Goal: Information Seeking & Learning: Learn about a topic

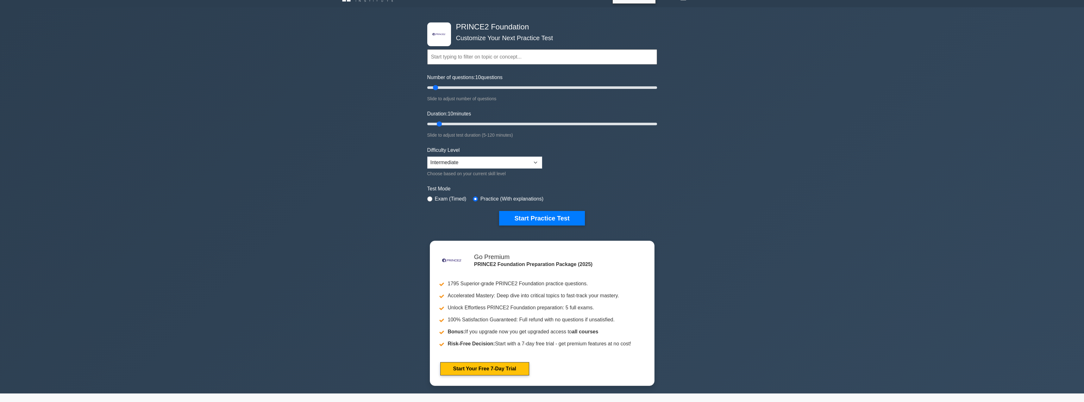
scroll to position [13, 0]
type input "35"
click at [400, 87] on input "Number of questions: 35 questions" at bounding box center [542, 88] width 230 height 8
click at [400, 199] on button "Start Practice Test" at bounding box center [541, 219] width 85 height 15
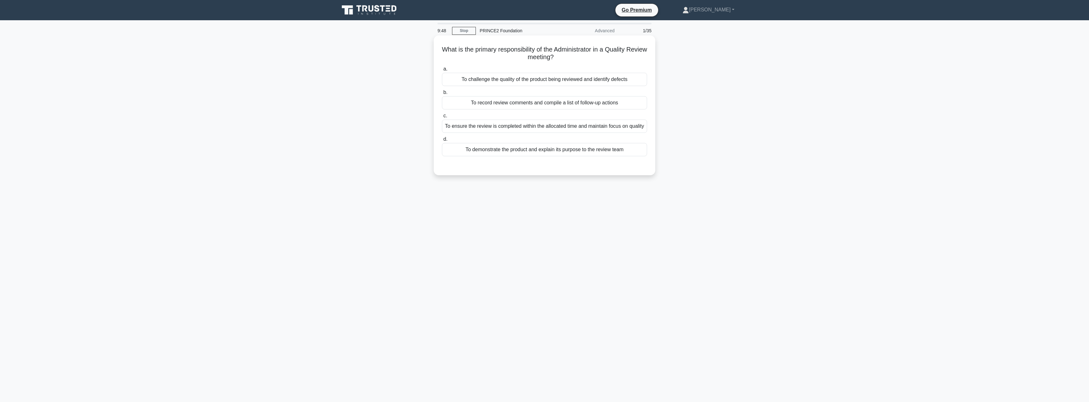
click at [535, 107] on div "To record review comments and compile a list of follow-up actions" at bounding box center [544, 102] width 205 height 13
click at [442, 95] on input "b. To record review comments and compile a list of follow-up actions" at bounding box center [442, 93] width 0 height 4
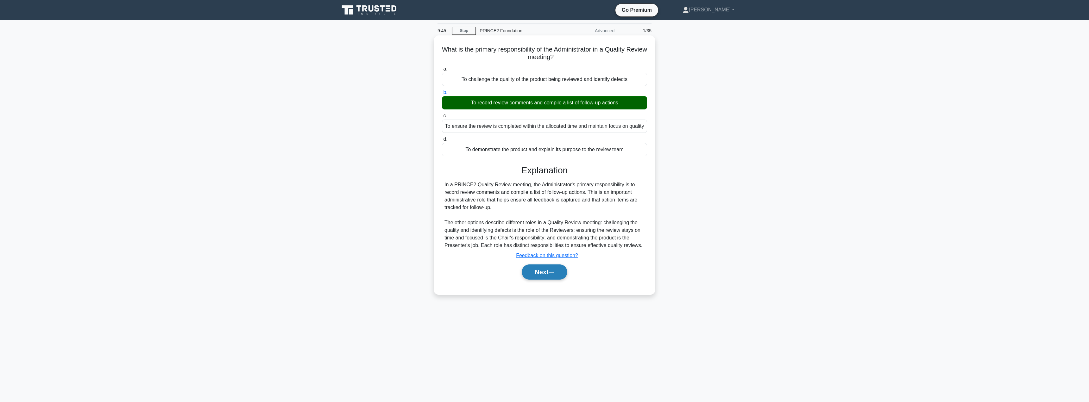
click at [533, 279] on button "Next" at bounding box center [544, 272] width 45 height 15
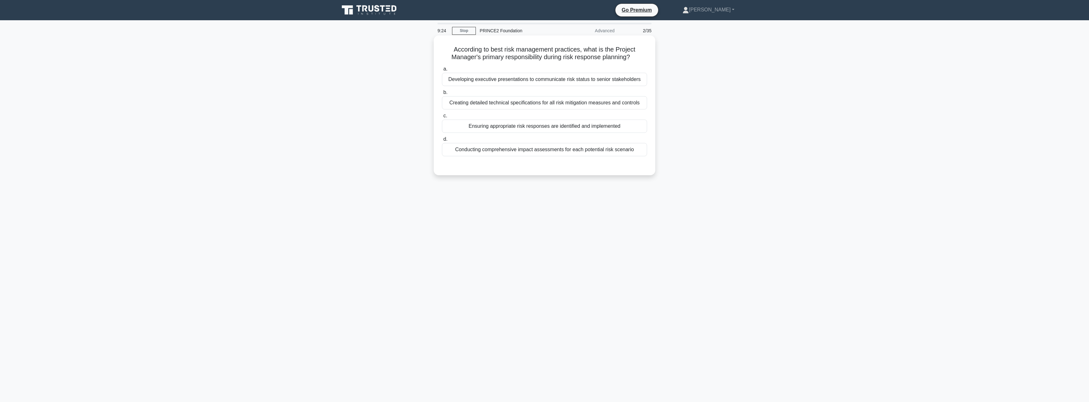
click at [561, 76] on div "Developing executive presentations to communicate risk status to senior stakeho…" at bounding box center [544, 79] width 205 height 13
click at [442, 71] on input "a. Developing executive presentations to communicate risk status to senior stak…" at bounding box center [442, 69] width 0 height 4
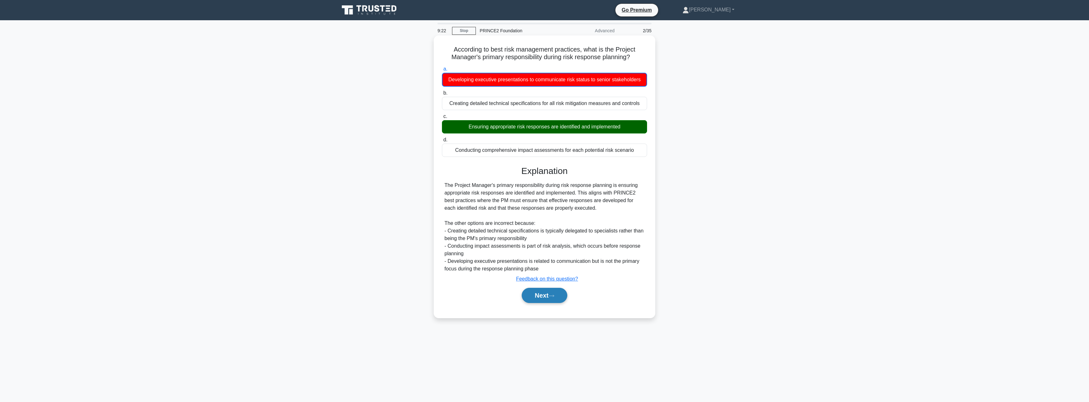
click at [541, 294] on button "Next" at bounding box center [544, 295] width 45 height 15
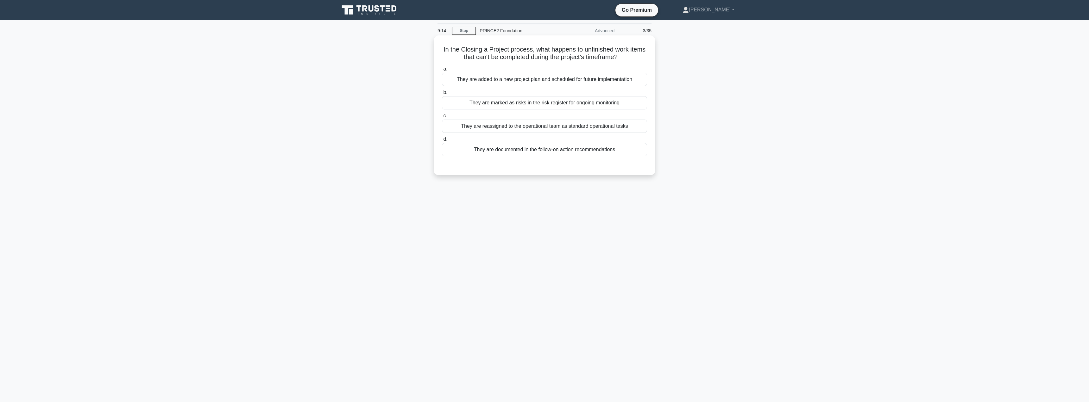
click at [554, 154] on div "They are documented in the follow-on action recommendations" at bounding box center [544, 149] width 205 height 13
click at [442, 142] on input "d. They are documented in the follow-on action recommendations" at bounding box center [442, 139] width 0 height 4
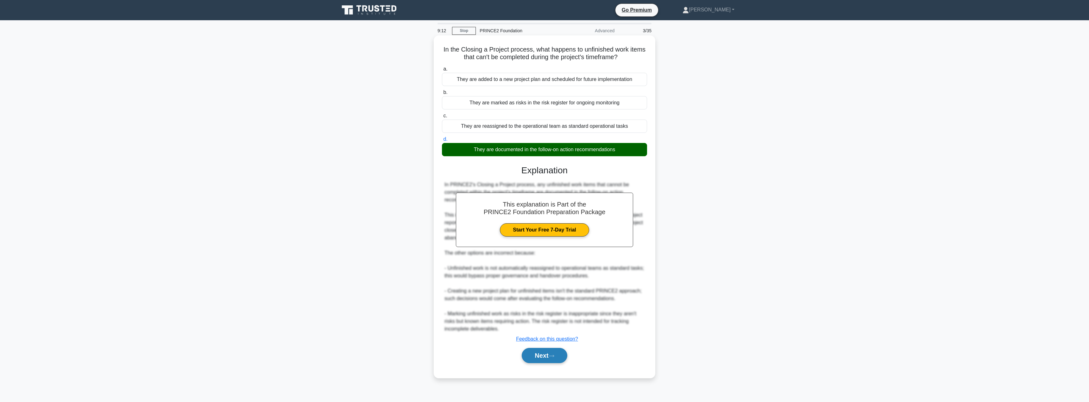
click at [534, 359] on button "Next" at bounding box center [544, 355] width 45 height 15
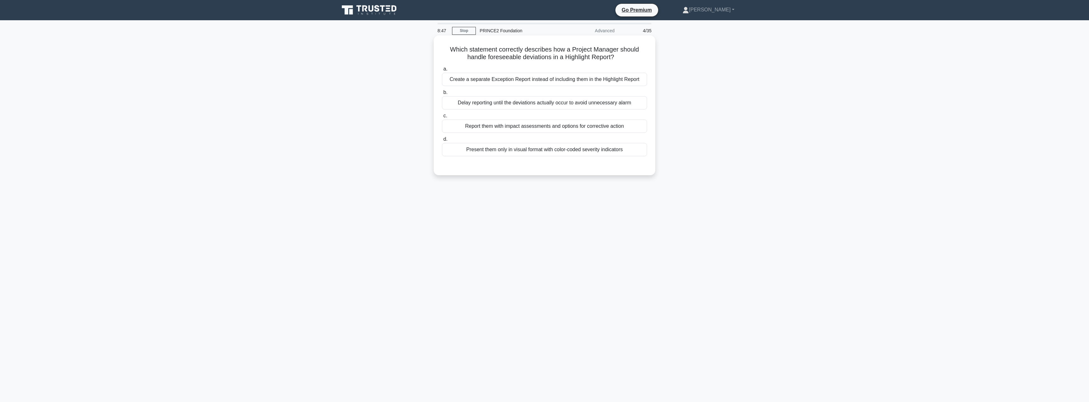
click at [566, 130] on div "Report them with impact assessments and options for corrective action" at bounding box center [544, 126] width 205 height 13
click at [442, 118] on input "c. Report them with impact assessments and options for corrective action" at bounding box center [442, 116] width 0 height 4
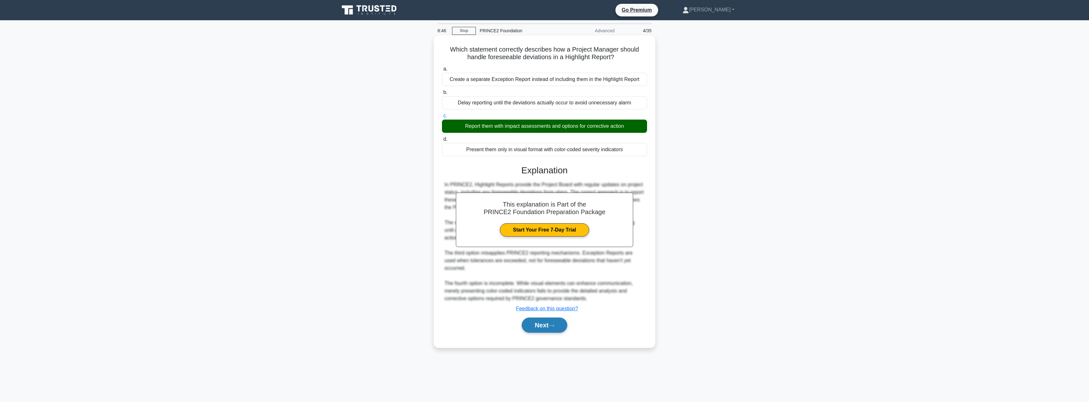
click at [545, 318] on button "Next" at bounding box center [544, 325] width 45 height 15
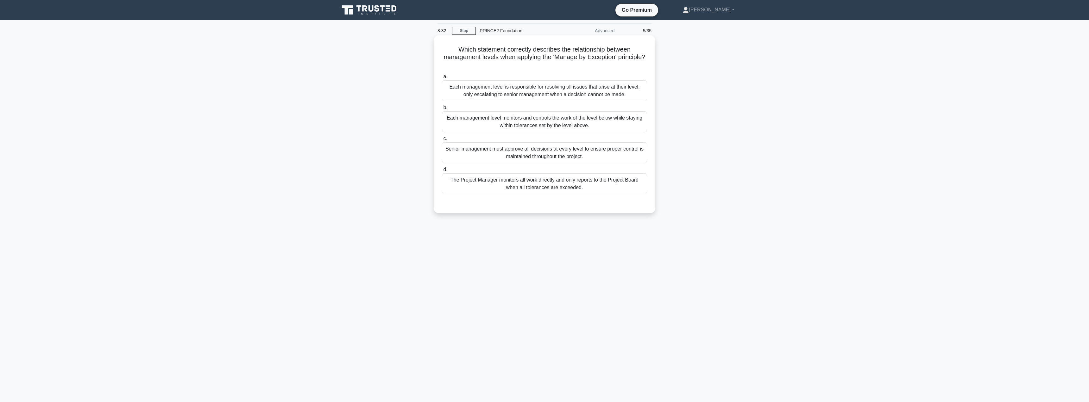
click at [576, 126] on div "Each management level monitors and controls the work of the level below while s…" at bounding box center [544, 121] width 205 height 21
click at [442, 110] on input "b. Each management level monitors and controls the work of the level below whil…" at bounding box center [442, 108] width 0 height 4
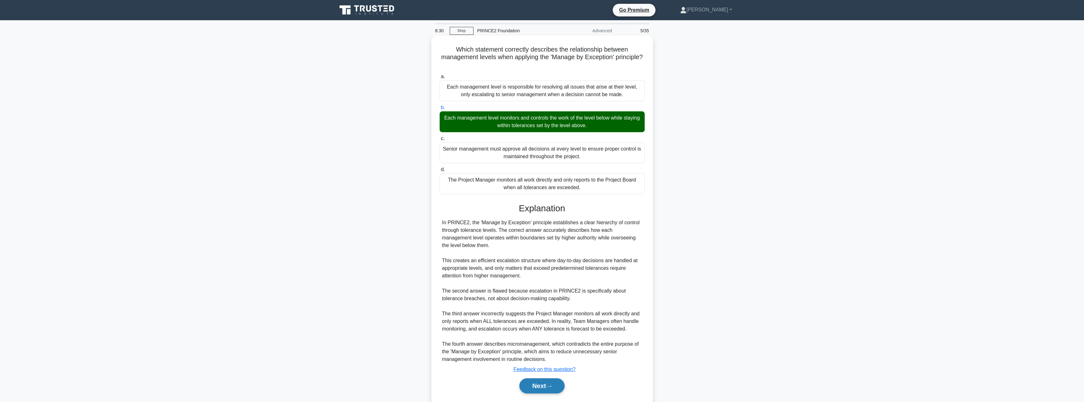
click at [540, 382] on button "Next" at bounding box center [542, 386] width 45 height 15
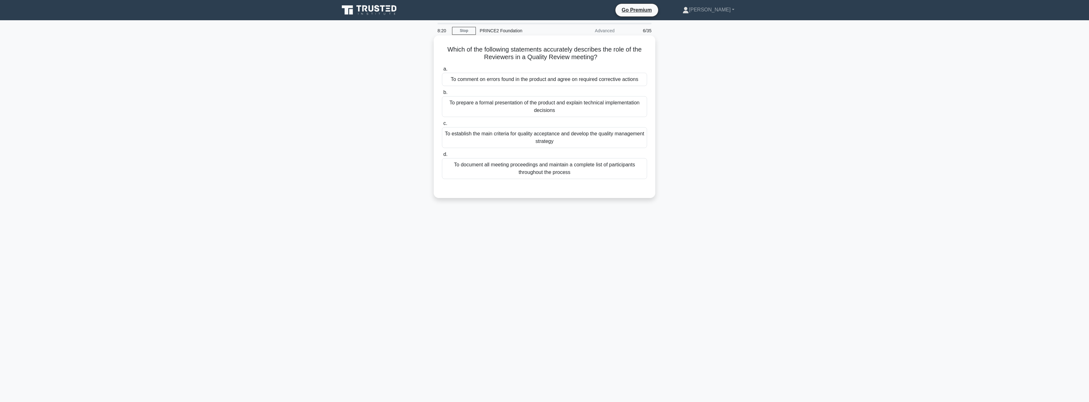
click at [576, 140] on div "To establish the main criteria for quality acceptance and develop the quality m…" at bounding box center [544, 137] width 205 height 21
click at [442, 126] on input "c. To establish the main criteria for quality acceptance and develop the qualit…" at bounding box center [442, 124] width 0 height 4
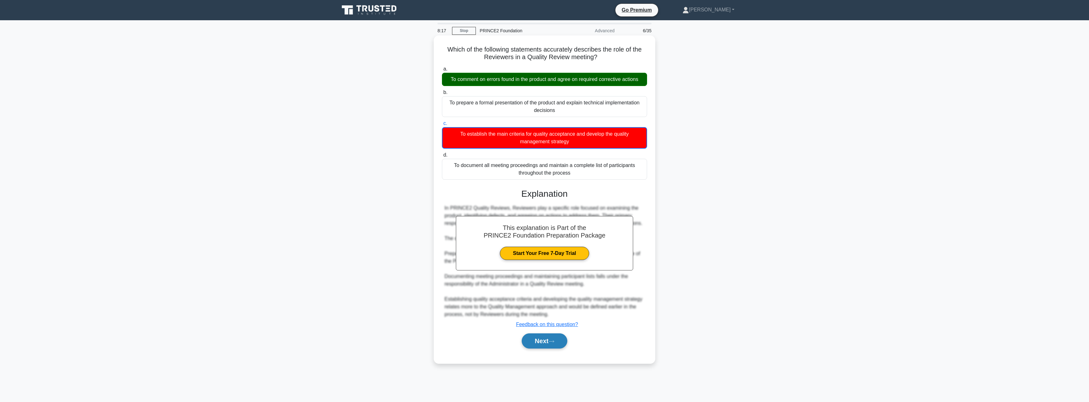
click at [532, 339] on button "Next" at bounding box center [544, 341] width 45 height 15
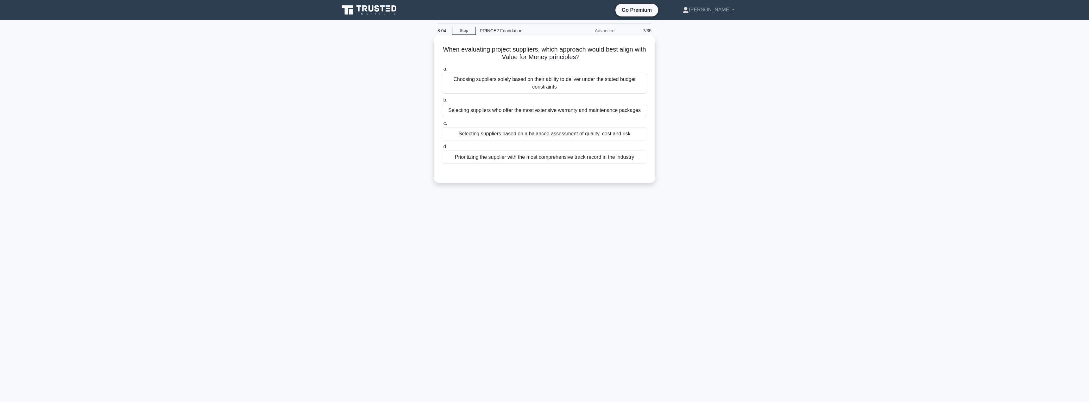
click at [571, 90] on div "Choosing suppliers solely based on their ability to deliver under the stated bu…" at bounding box center [544, 83] width 205 height 21
click at [442, 71] on input "a. Choosing suppliers solely based on their ability to deliver under the stated…" at bounding box center [442, 69] width 0 height 4
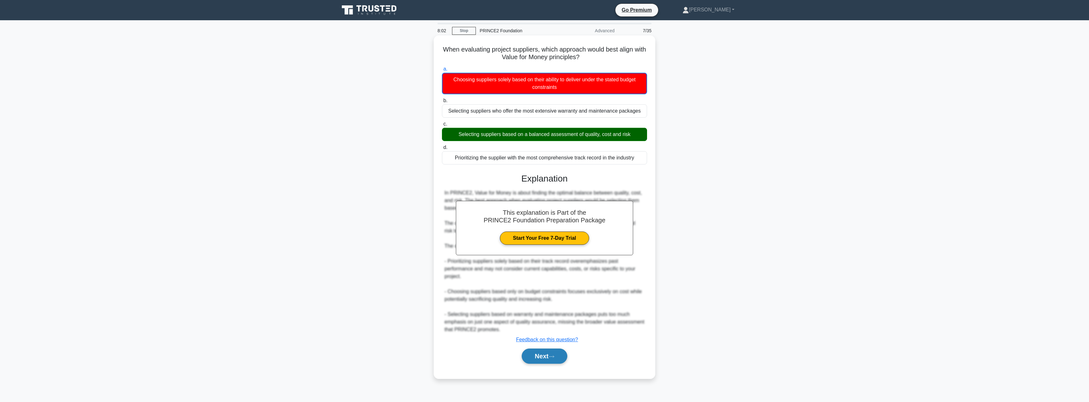
click at [540, 356] on button "Next" at bounding box center [544, 356] width 45 height 15
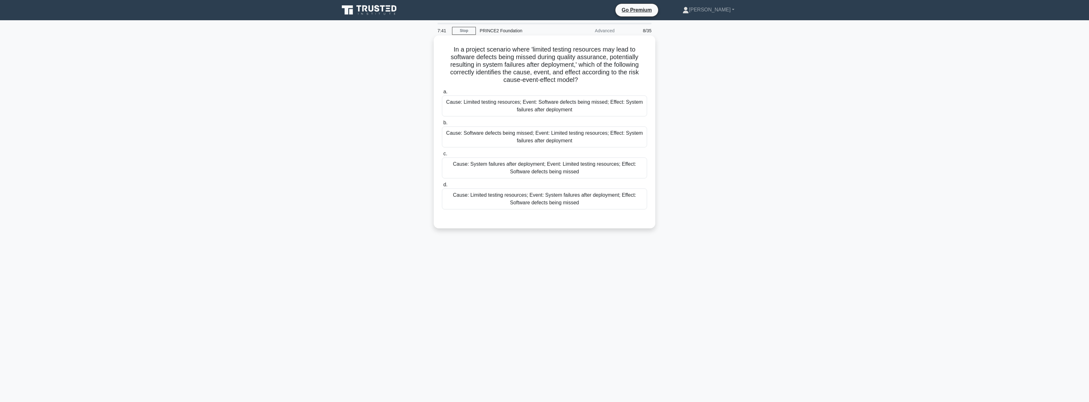
click at [564, 111] on div "Cause: Limited testing resources; Event: Software defects being missed; Effect:…" at bounding box center [544, 106] width 205 height 21
click at [442, 94] on input "a. Cause: Limited testing resources; Event: Software defects being missed; Effe…" at bounding box center [442, 92] width 0 height 4
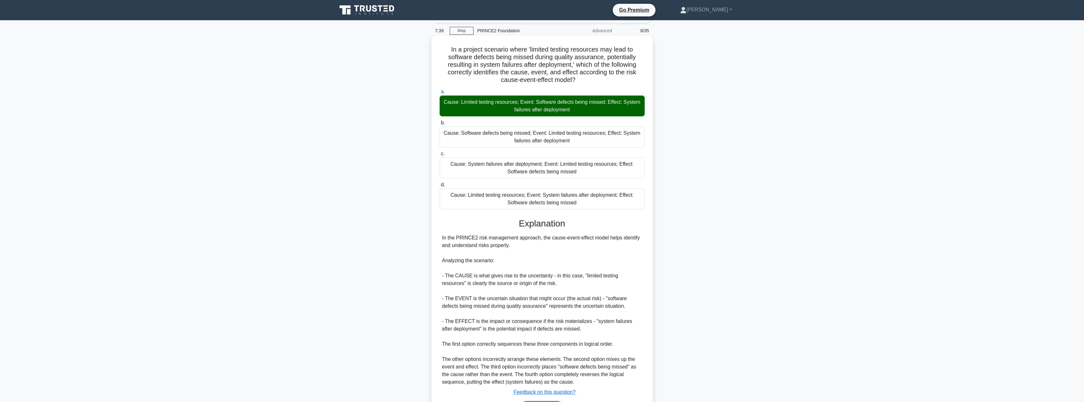
scroll to position [41, 0]
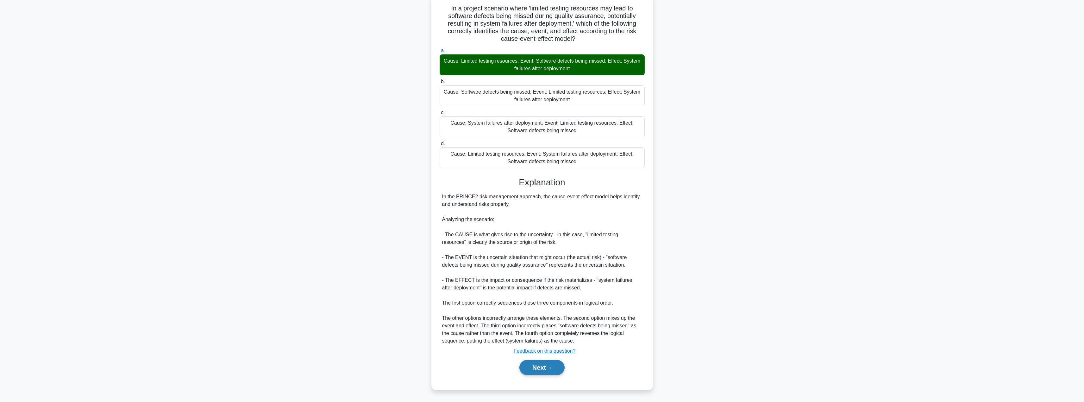
click at [533, 366] on button "Next" at bounding box center [542, 367] width 45 height 15
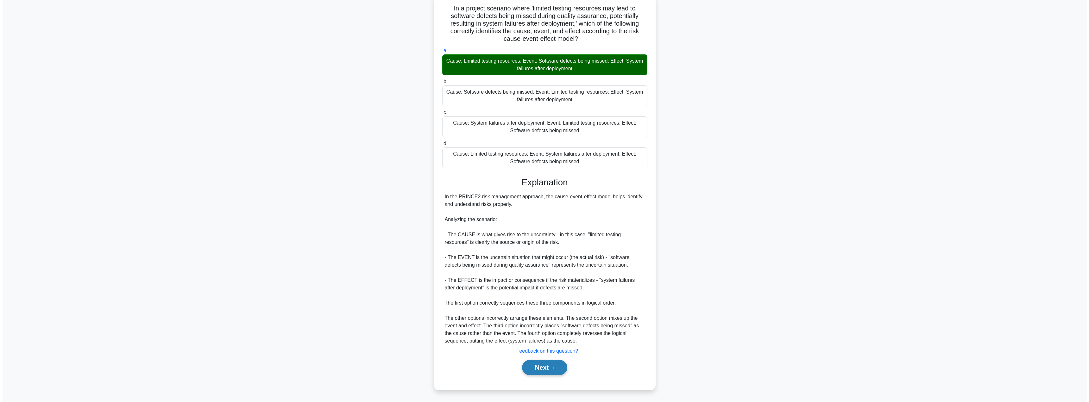
scroll to position [0, 0]
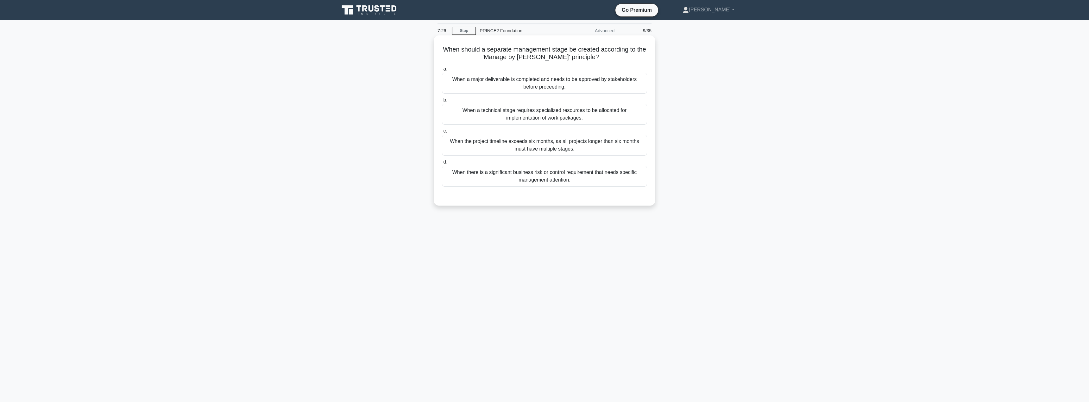
click at [576, 171] on div "When there is a significant business risk or control requirement that needs spe…" at bounding box center [544, 176] width 205 height 21
click at [442, 164] on input "d. When there is a significant business risk or control requirement that needs …" at bounding box center [442, 162] width 0 height 4
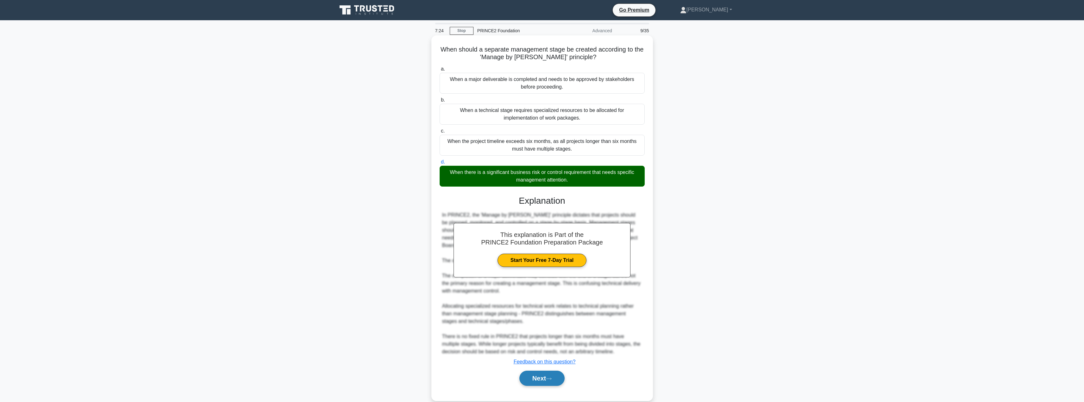
click at [538, 373] on button "Next" at bounding box center [542, 378] width 45 height 15
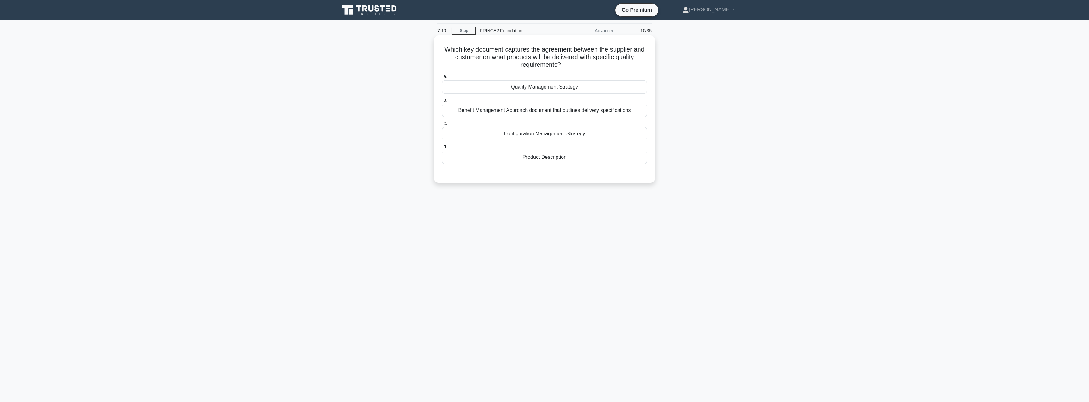
click at [543, 92] on div "Quality Management Strategy" at bounding box center [544, 86] width 205 height 13
click at [442, 79] on input "a. Quality Management Strategy" at bounding box center [442, 77] width 0 height 4
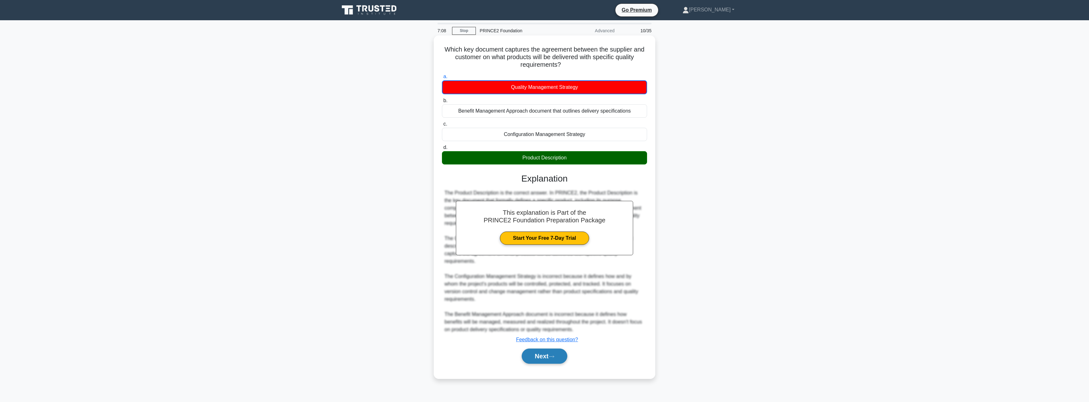
click at [535, 361] on button "Next" at bounding box center [544, 356] width 45 height 15
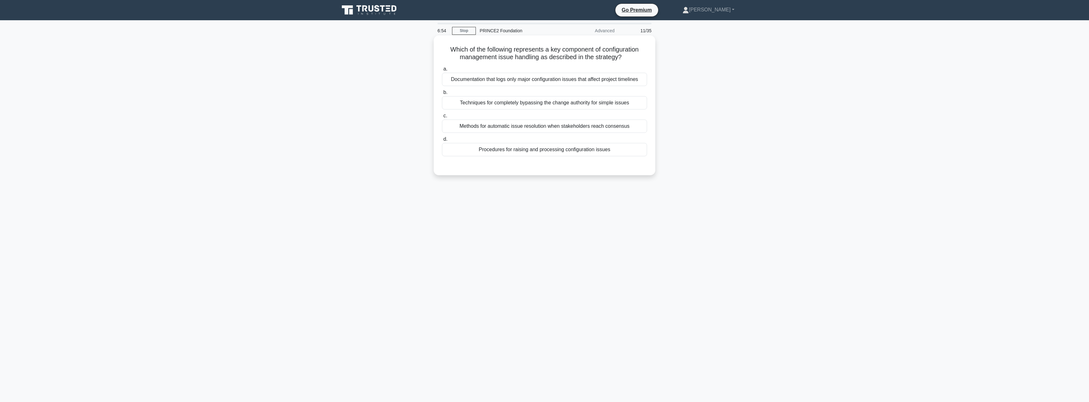
click at [511, 153] on div "Procedures for raising and processing configuration issues" at bounding box center [544, 149] width 205 height 13
click at [442, 142] on input "d. Procedures for raising and processing configuration issues" at bounding box center [442, 139] width 0 height 4
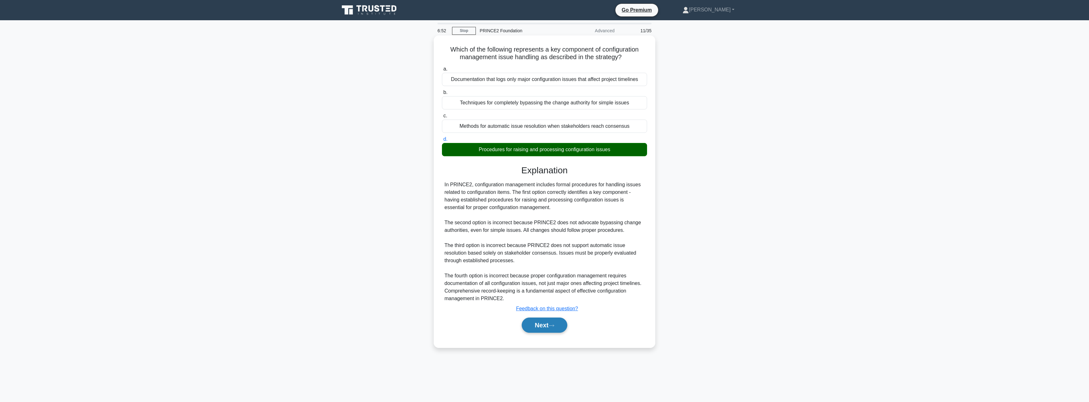
click at [529, 325] on button "Next" at bounding box center [544, 325] width 45 height 15
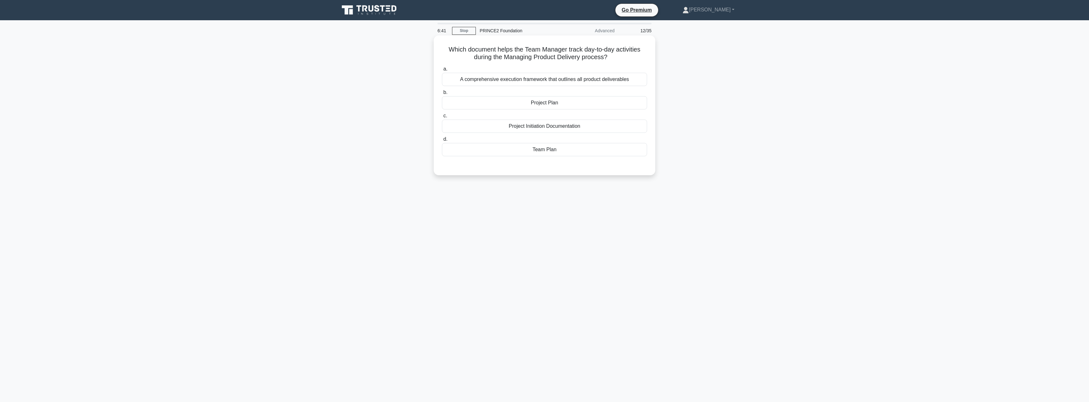
click at [534, 151] on div "Team Plan" at bounding box center [544, 149] width 205 height 13
click at [442, 142] on input "d. Team Plan" at bounding box center [442, 139] width 0 height 4
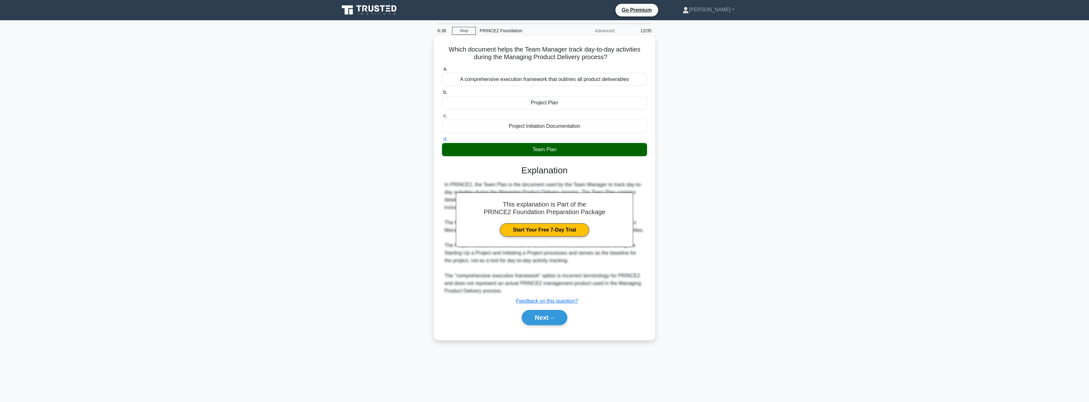
click at [534, 328] on div "Next" at bounding box center [544, 318] width 205 height 20
click at [536, 317] on div "Next" at bounding box center [544, 318] width 205 height 20
click at [536, 325] on button "Next" at bounding box center [544, 317] width 45 height 15
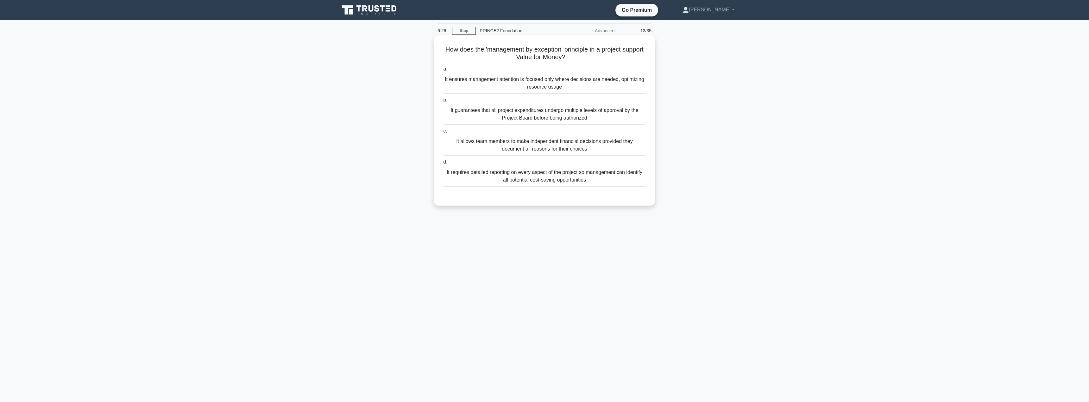
click at [501, 178] on div "It requires detailed reporting on every aspect of the project so management can…" at bounding box center [544, 176] width 205 height 21
click at [442, 164] on input "d. It requires detailed reporting on every aspect of the project so management …" at bounding box center [442, 162] width 0 height 4
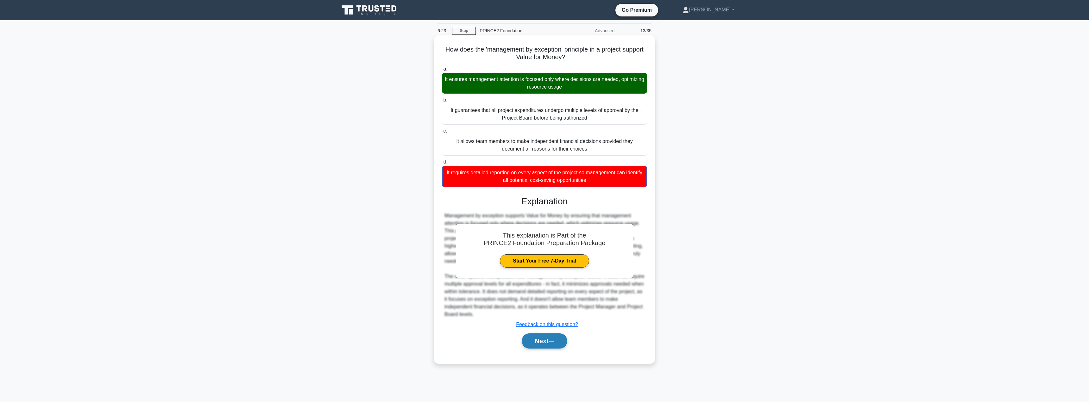
click at [538, 335] on button "Next" at bounding box center [544, 341] width 45 height 15
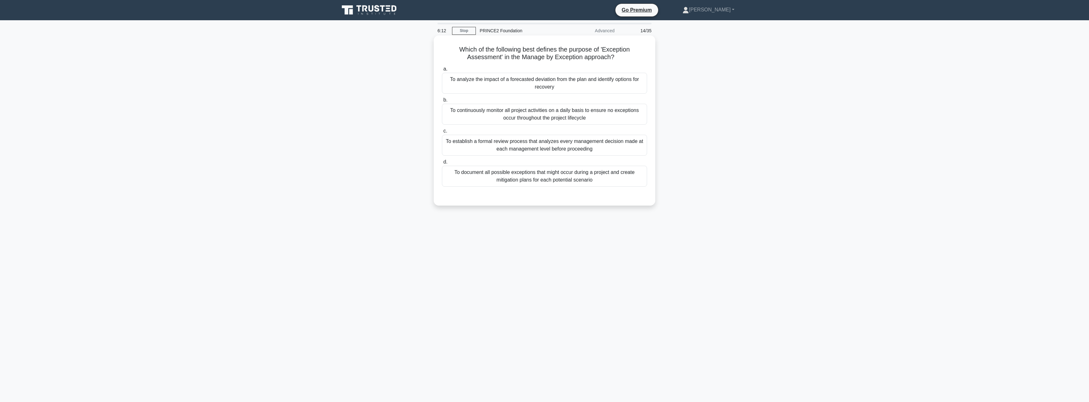
click at [495, 81] on div "To analyze the impact of a forecasted deviation from the plan and identify opti…" at bounding box center [544, 83] width 205 height 21
click at [442, 71] on input "a. To analyze the impact of a forecasted deviation from the plan and identify o…" at bounding box center [442, 69] width 0 height 4
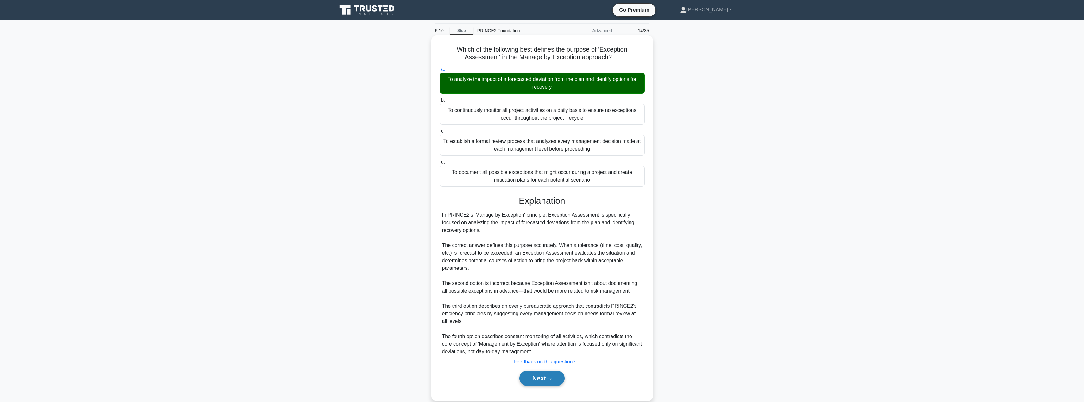
click at [532, 385] on button "Next" at bounding box center [542, 378] width 45 height 15
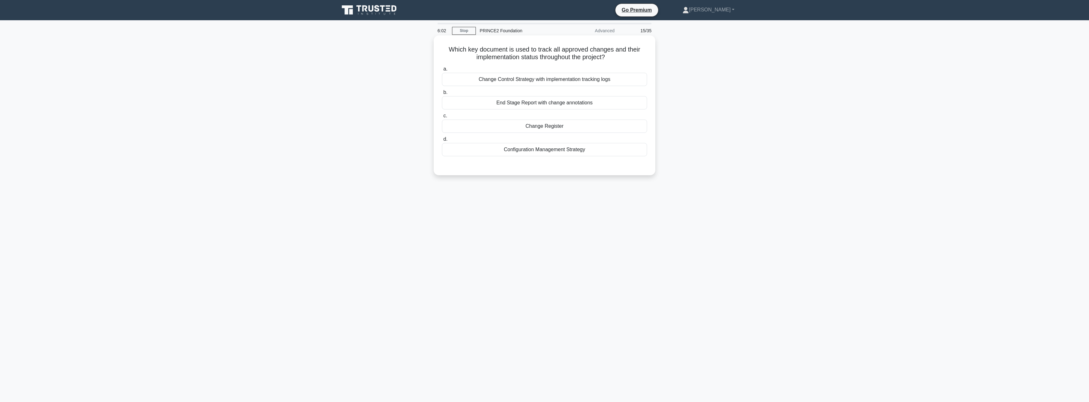
click at [550, 128] on div "Change Register" at bounding box center [544, 126] width 205 height 13
click at [442, 118] on input "c. Change Register" at bounding box center [442, 116] width 0 height 4
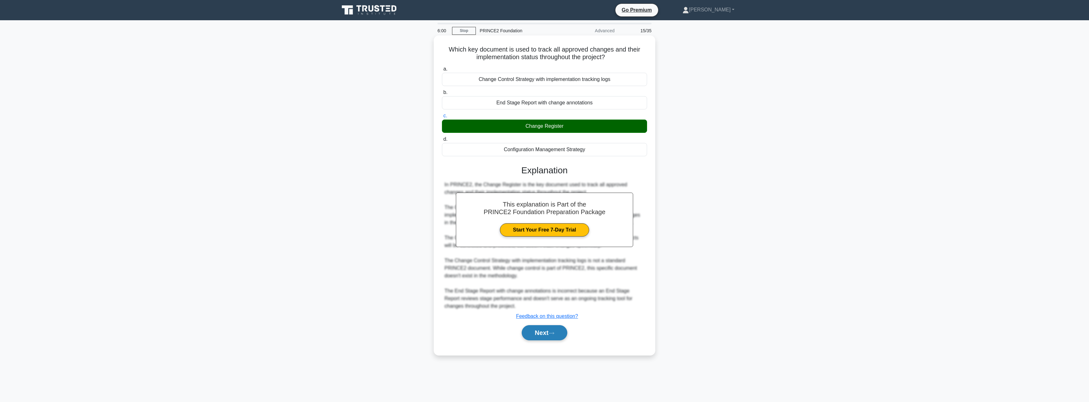
click at [535, 333] on button "Next" at bounding box center [544, 333] width 45 height 15
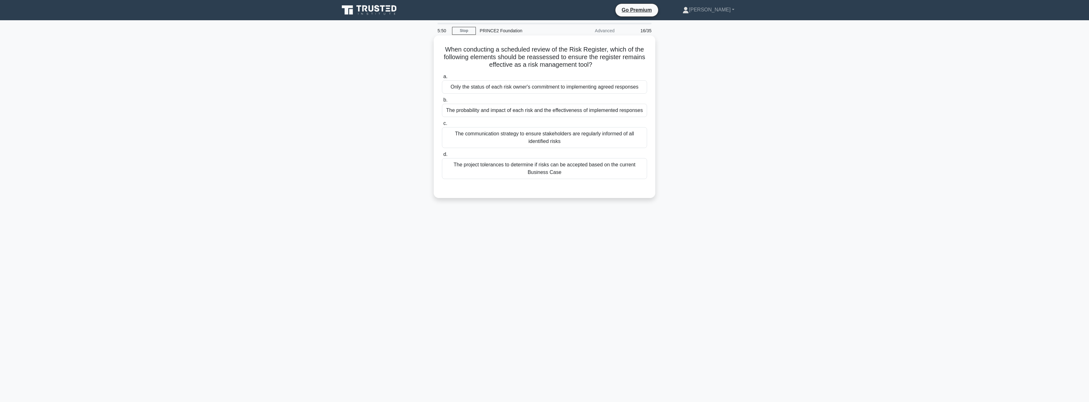
click at [558, 105] on div "The probability and impact of each risk and the effectiveness of implemented re…" at bounding box center [544, 110] width 205 height 13
click at [442, 102] on input "b. The probability and impact of each risk and the effectiveness of implemented…" at bounding box center [442, 100] width 0 height 4
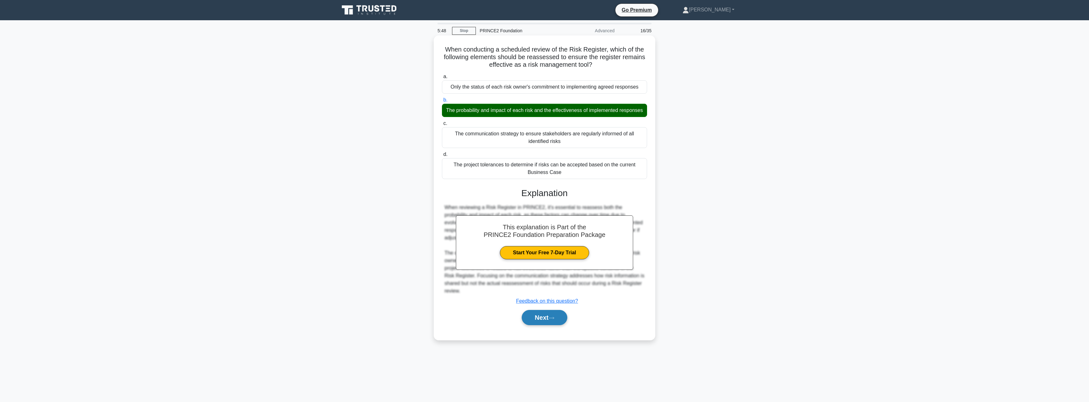
click at [543, 324] on button "Next" at bounding box center [544, 317] width 45 height 15
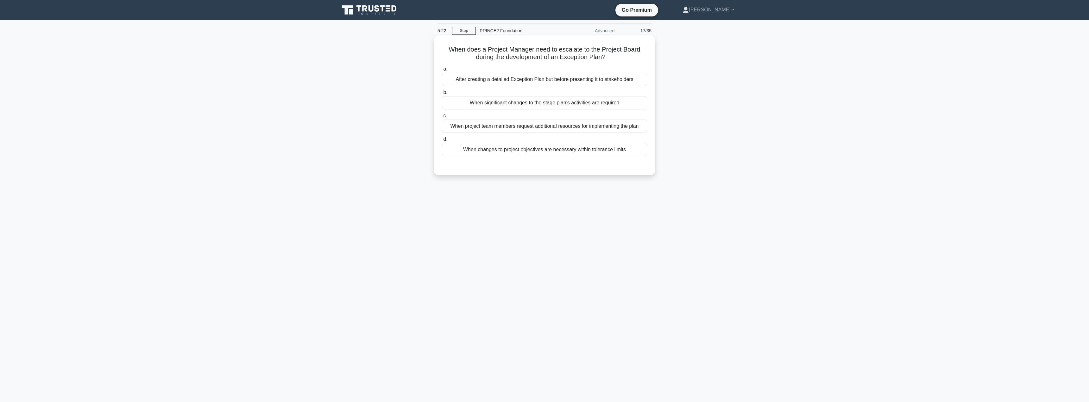
click at [551, 105] on div "When significant changes to the stage plan's activities are required" at bounding box center [544, 102] width 205 height 13
click at [442, 95] on input "b. When significant changes to the stage plan's activities are required" at bounding box center [442, 93] width 0 height 4
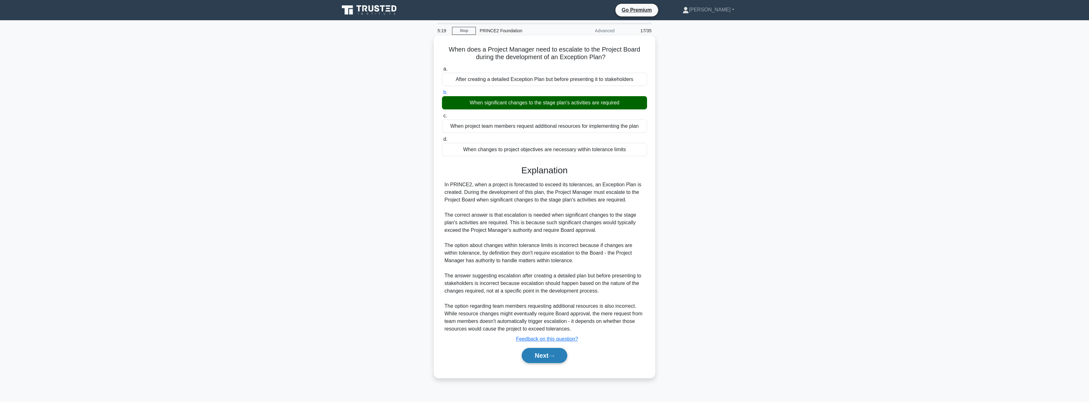
click at [538, 352] on button "Next" at bounding box center [544, 355] width 45 height 15
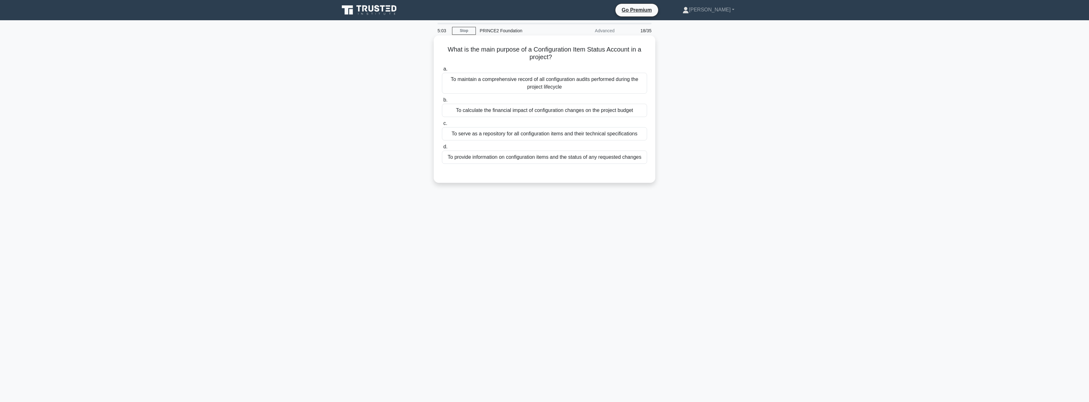
click at [554, 160] on div "To provide information on configuration items and the status of any requested c…" at bounding box center [544, 157] width 205 height 13
click at [442, 149] on input "d. To provide information on configuration items and the status of any requeste…" at bounding box center [442, 147] width 0 height 4
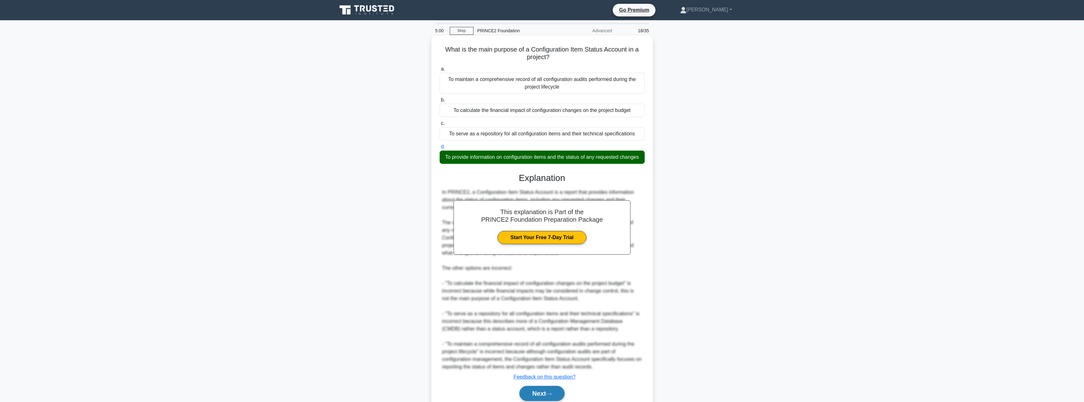
click at [534, 400] on button "Next" at bounding box center [542, 393] width 45 height 15
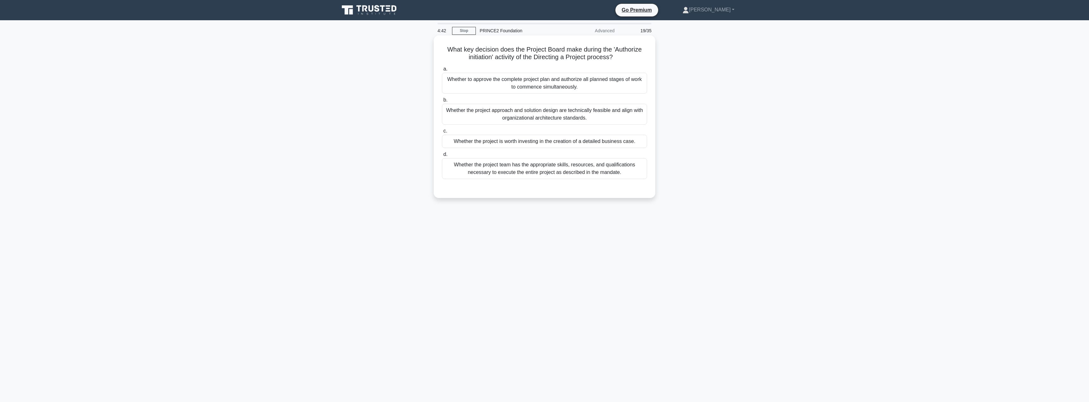
click at [483, 139] on div "Whether the project is worth investing in the creation of a detailed business c…" at bounding box center [544, 141] width 205 height 13
click at [442, 133] on input "c. Whether the project is worth investing in the creation of a detailed busines…" at bounding box center [442, 131] width 0 height 4
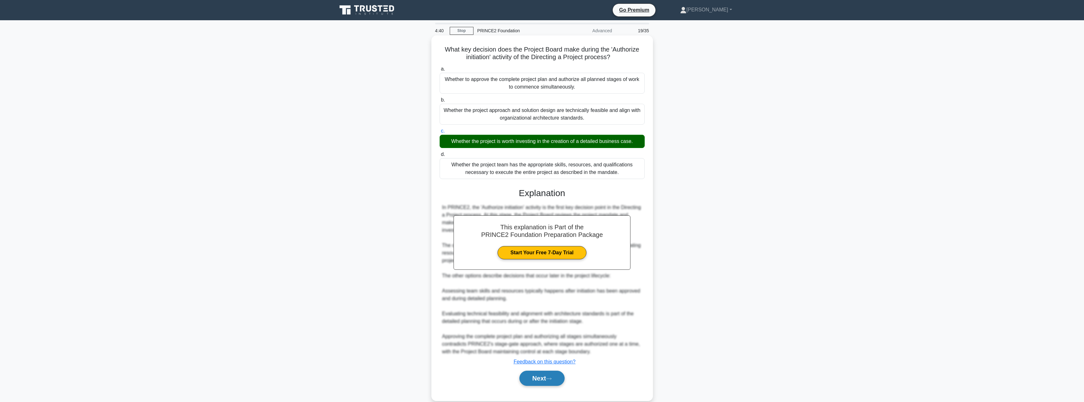
click at [530, 371] on button "Next" at bounding box center [542, 378] width 45 height 15
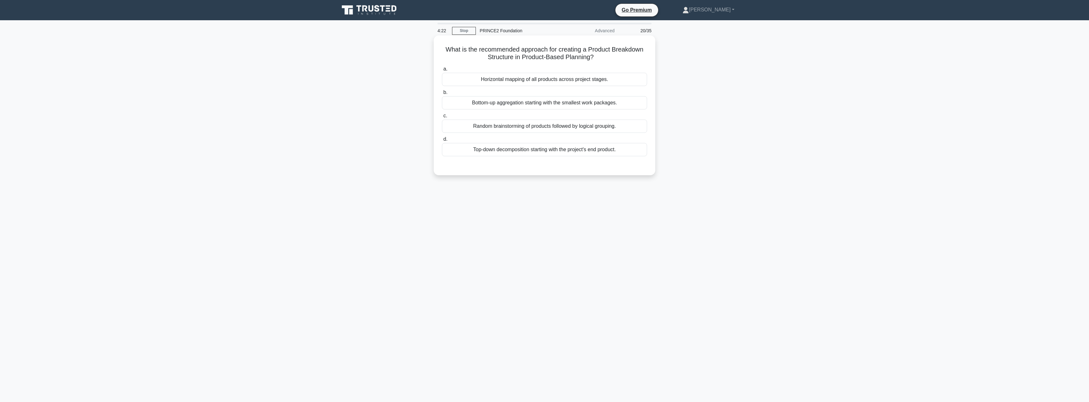
click at [555, 157] on div "a. Horizontal mapping of all products across project stages. b. Bottom-up aggre…" at bounding box center [544, 111] width 213 height 94
click at [558, 80] on div "Horizontal mapping of all products across project stages." at bounding box center [544, 79] width 205 height 13
click at [442, 71] on input "a. Horizontal mapping of all products across project stages." at bounding box center [442, 69] width 0 height 4
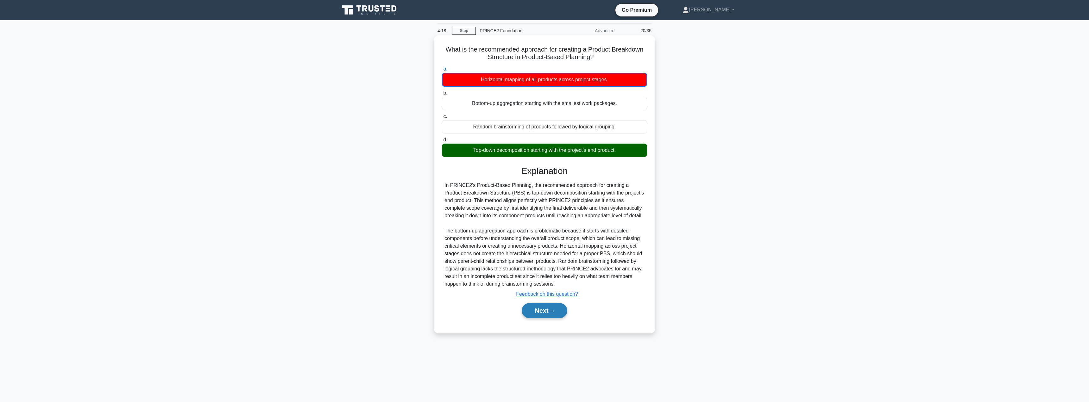
click at [540, 315] on button "Next" at bounding box center [544, 310] width 45 height 15
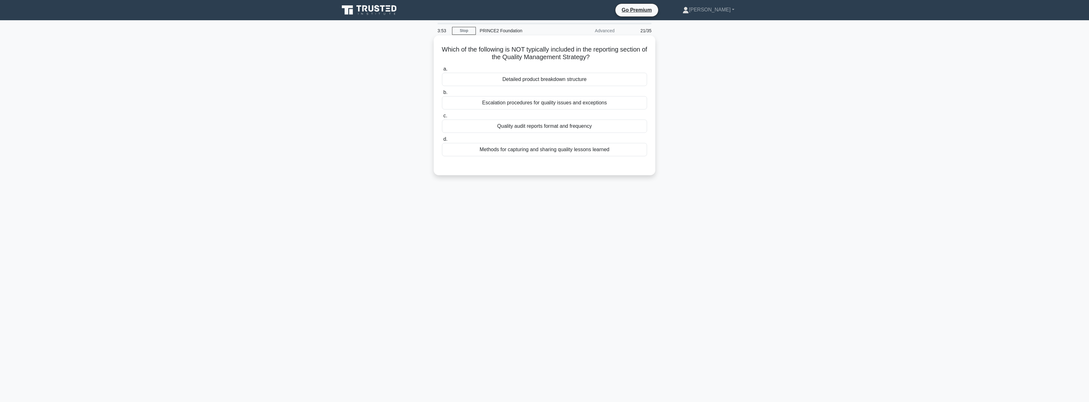
click at [530, 103] on div "Escalation procedures for quality issues and exceptions" at bounding box center [544, 102] width 205 height 13
click at [442, 95] on input "b. Escalation procedures for quality issues and exceptions" at bounding box center [442, 93] width 0 height 4
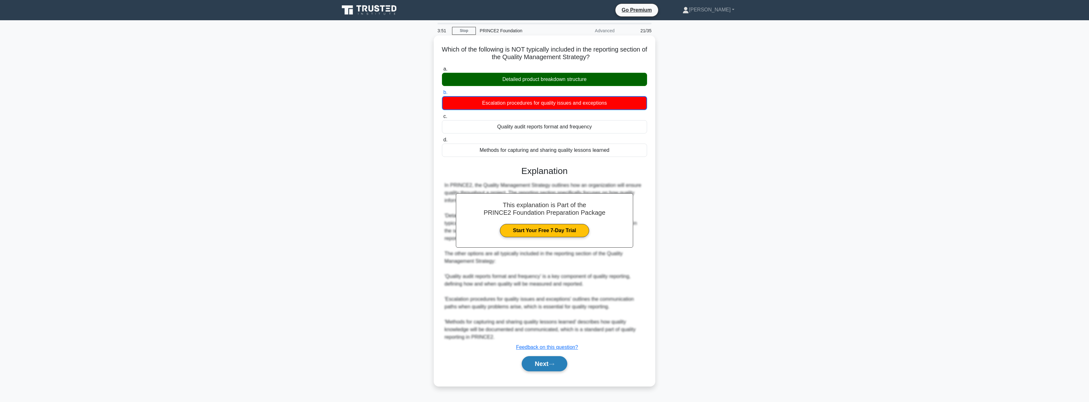
click at [542, 360] on button "Next" at bounding box center [544, 364] width 45 height 15
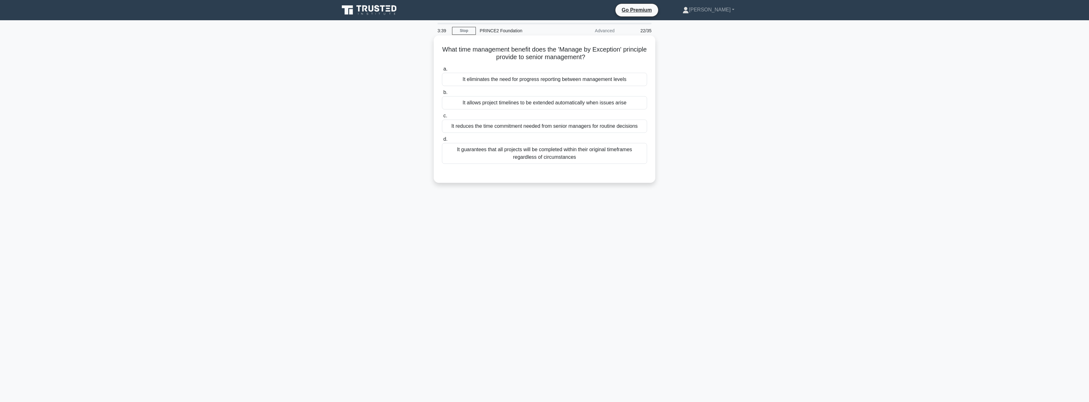
click at [513, 130] on div "It reduces the time commitment needed from senior managers for routine decisions" at bounding box center [544, 126] width 205 height 13
click at [442, 118] on input "c. It reduces the time commitment needed from senior managers for routine decis…" at bounding box center [442, 116] width 0 height 4
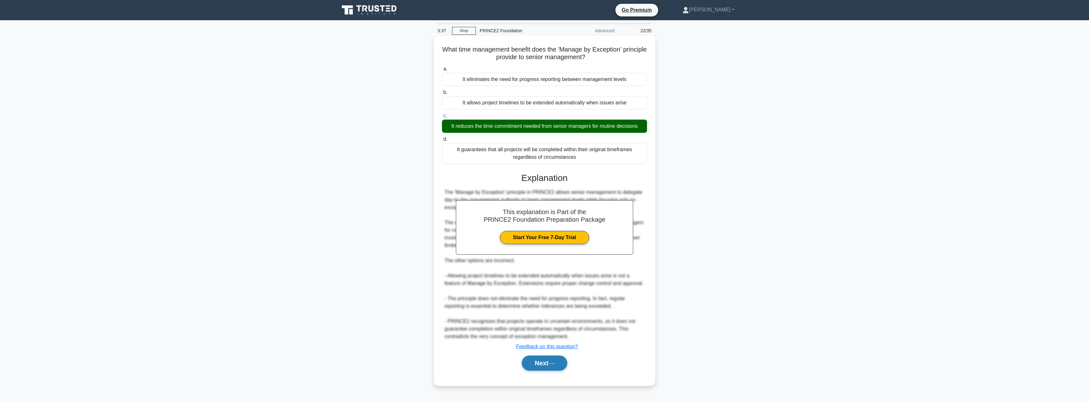
click at [534, 369] on button "Next" at bounding box center [544, 363] width 45 height 15
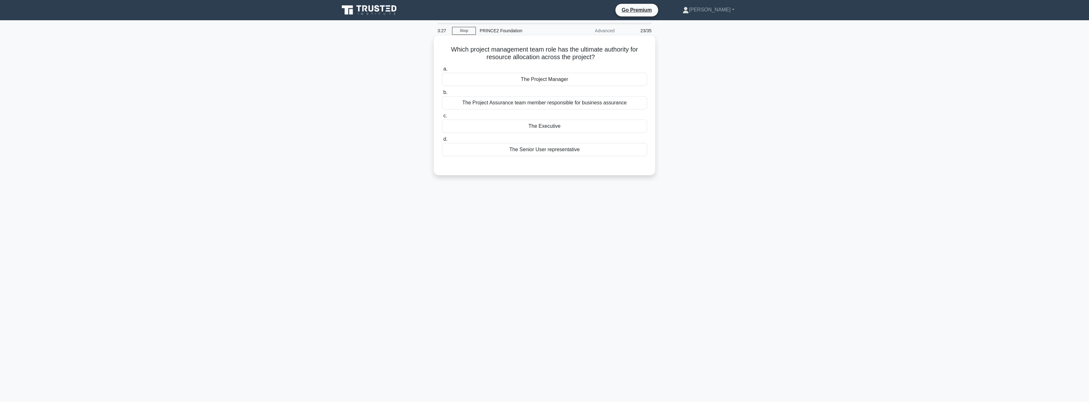
click at [566, 78] on div "The Project Manager" at bounding box center [544, 79] width 205 height 13
click at [442, 71] on input "a. The Project Manager" at bounding box center [442, 69] width 0 height 4
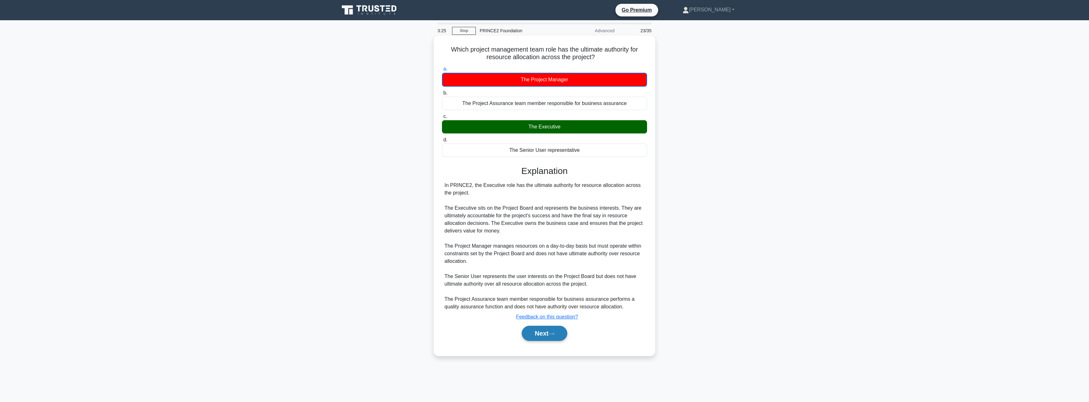
click at [537, 333] on button "Next" at bounding box center [544, 333] width 45 height 15
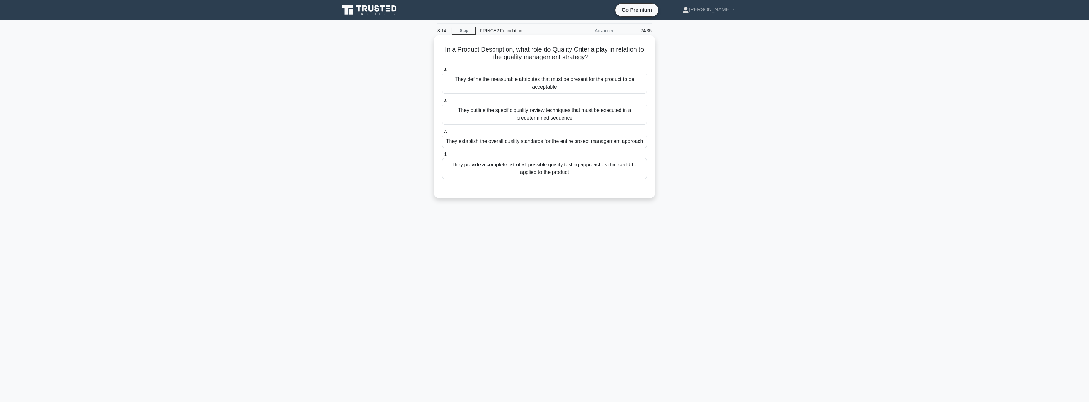
click at [601, 82] on div "They define the measurable attributes that must be present for the product to b…" at bounding box center [544, 83] width 205 height 21
click at [442, 71] on input "a. They define the measurable attributes that must be present for the product t…" at bounding box center [442, 69] width 0 height 4
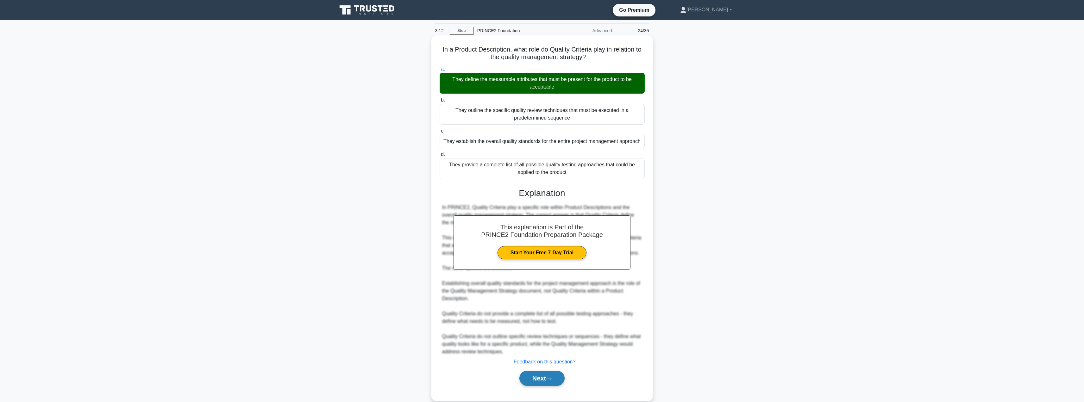
click at [532, 377] on button "Next" at bounding box center [542, 378] width 45 height 15
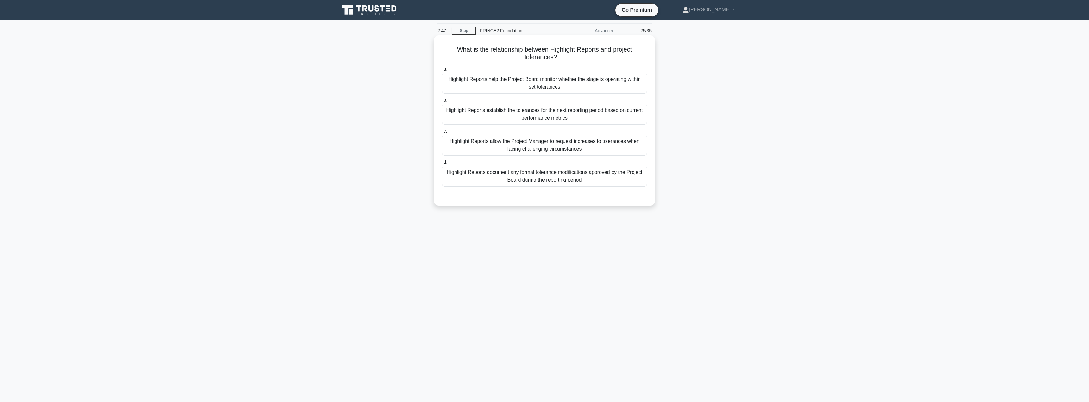
click at [564, 178] on div "Highlight Reports document any formal tolerance modifications approved by the P…" at bounding box center [544, 176] width 205 height 21
click at [442, 164] on input "d. Highlight Reports document any formal tolerance modifications approved by th…" at bounding box center [442, 162] width 0 height 4
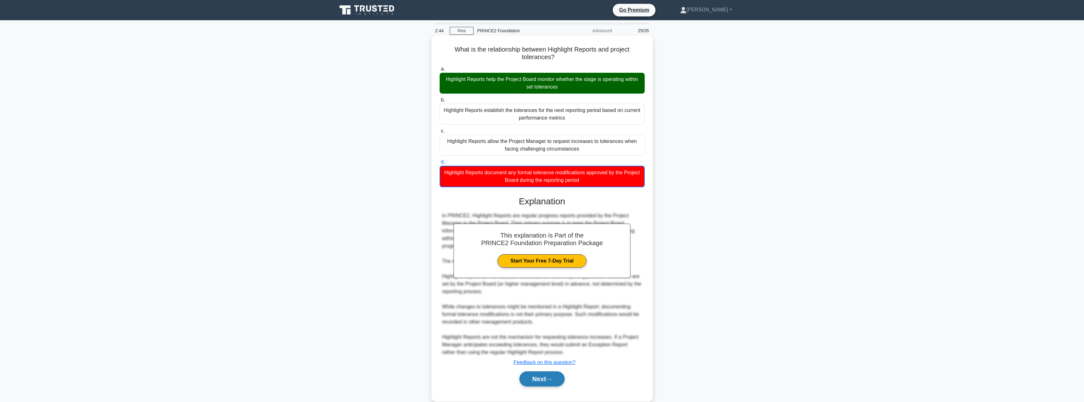
click at [541, 378] on button "Next" at bounding box center [542, 379] width 45 height 15
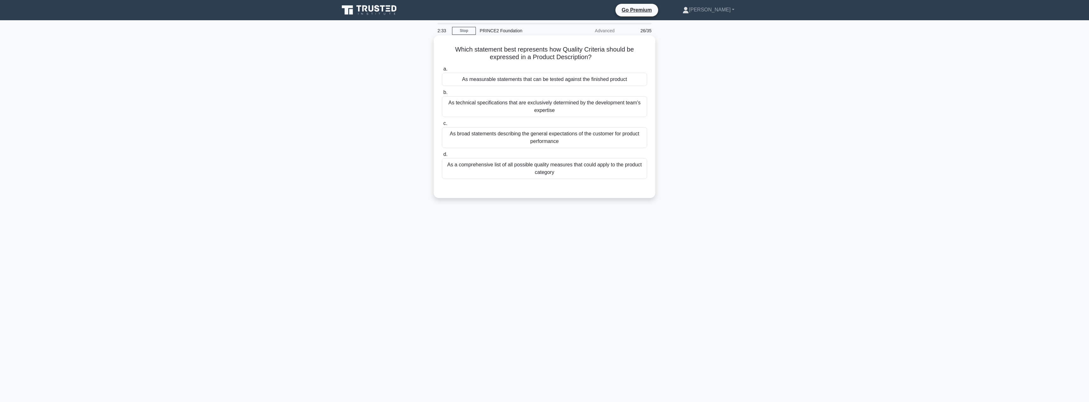
click at [556, 81] on div "As measurable statements that can be tested against the finished product" at bounding box center [544, 79] width 205 height 13
click at [442, 71] on input "a. As measurable statements that can be tested against the finished product" at bounding box center [442, 69] width 0 height 4
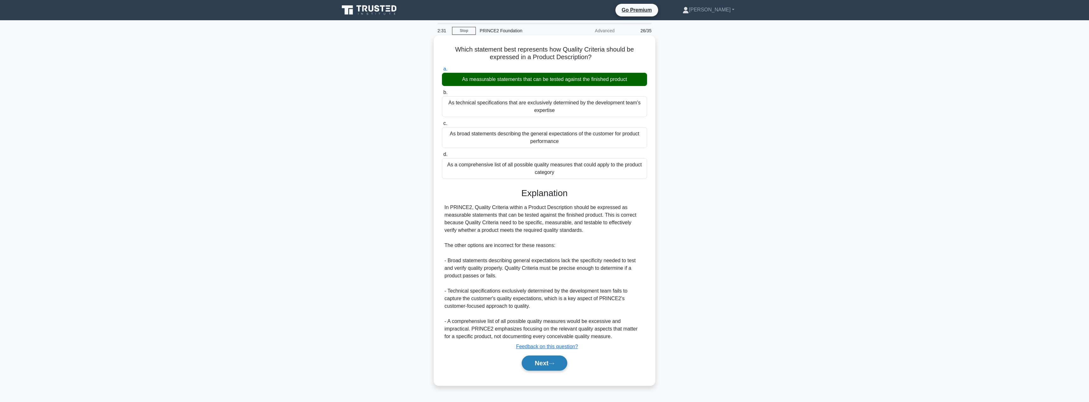
click at [538, 366] on button "Next" at bounding box center [544, 363] width 45 height 15
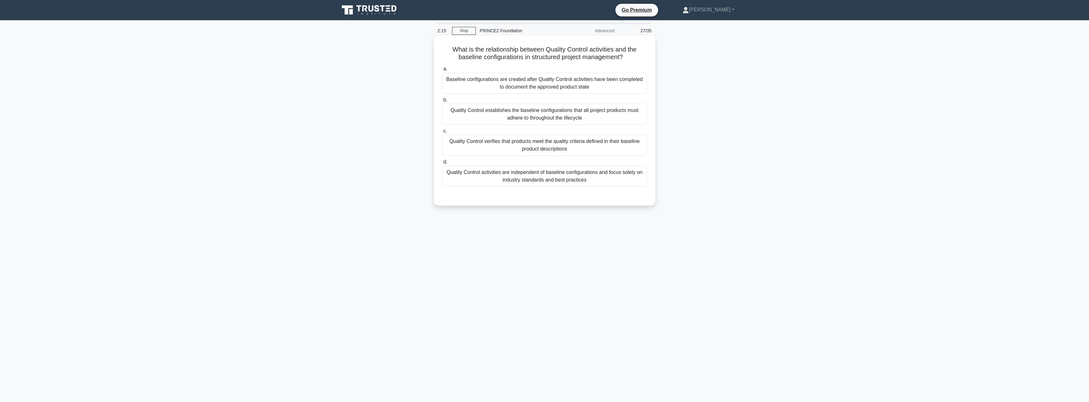
click at [542, 149] on div "Quality Control verifies that products meet the quality criteria defined in the…" at bounding box center [544, 145] width 205 height 21
click at [442, 133] on input "c. Quality Control verifies that products meet the quality criteria defined in …" at bounding box center [442, 131] width 0 height 4
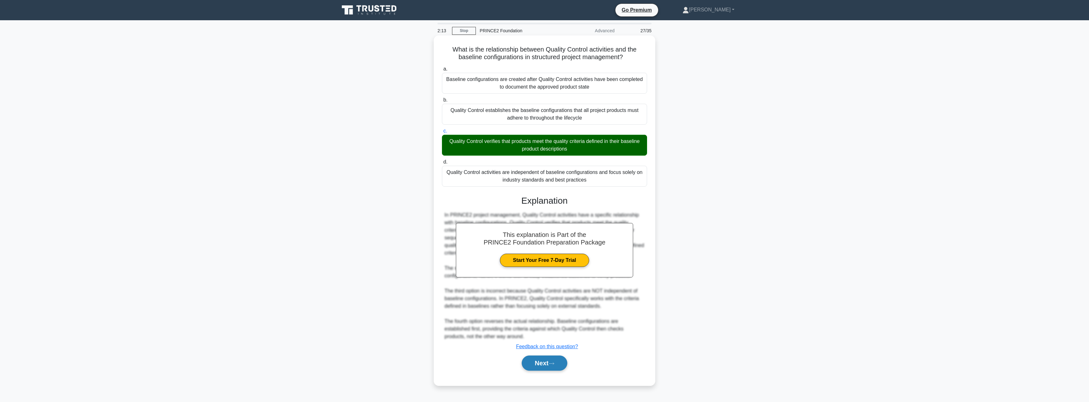
click at [537, 366] on button "Next" at bounding box center [544, 363] width 45 height 15
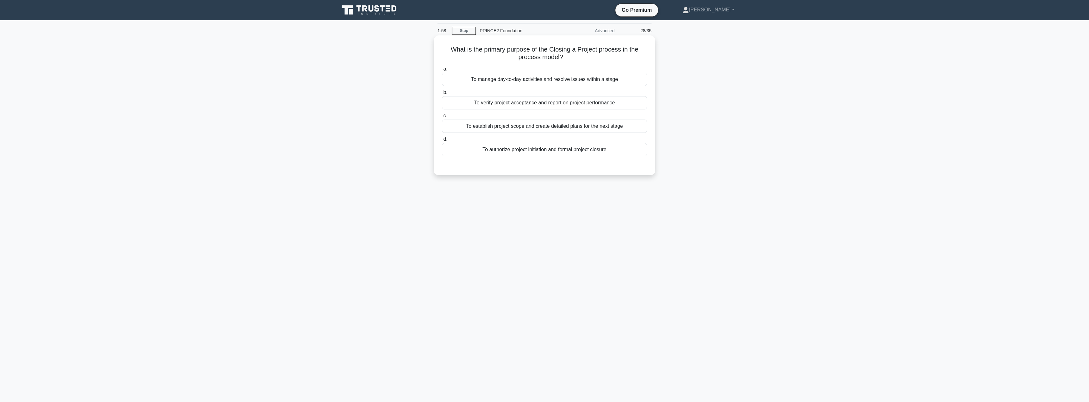
click at [530, 105] on div "To verify project acceptance and report on project performance" at bounding box center [544, 102] width 205 height 13
click at [442, 95] on input "b. To verify project acceptance and report on project performance" at bounding box center [442, 93] width 0 height 4
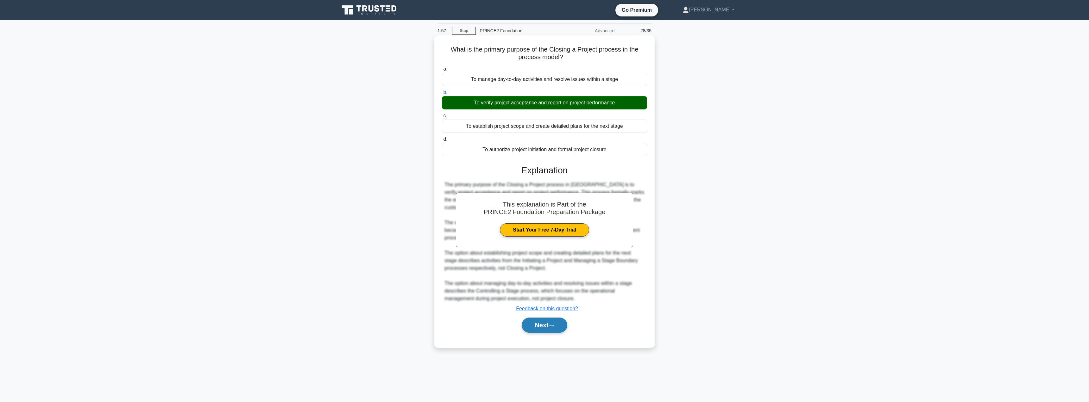
click at [534, 319] on button "Next" at bounding box center [544, 325] width 45 height 15
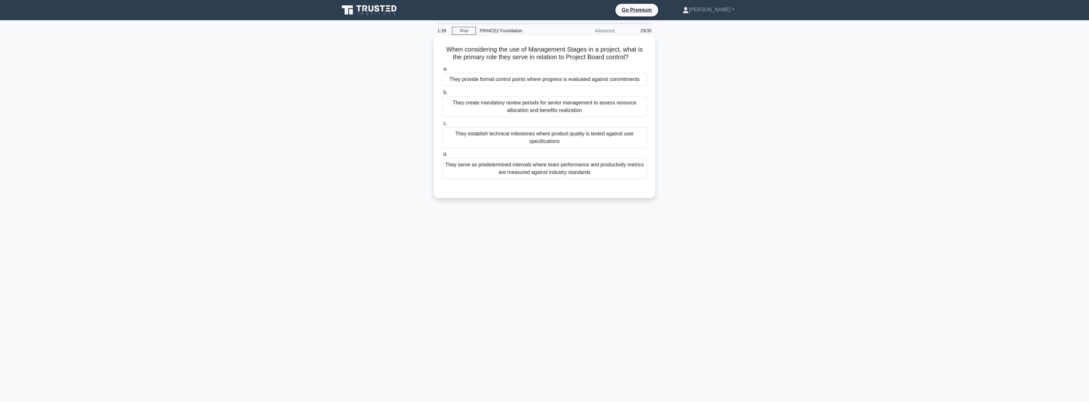
click at [563, 144] on div "They establish technical milestones where product quality is tested against use…" at bounding box center [544, 137] width 205 height 21
click at [442, 126] on input "c. They establish technical milestones where product quality is tested against …" at bounding box center [442, 124] width 0 height 4
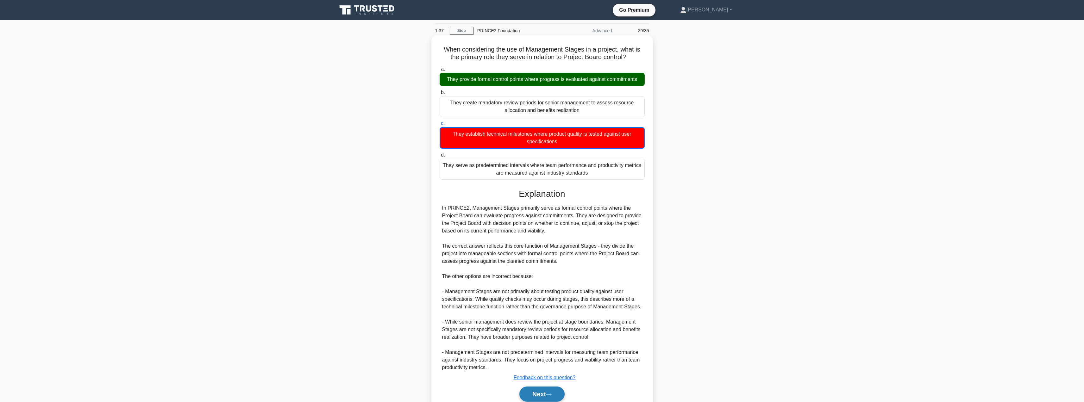
click at [540, 394] on button "Next" at bounding box center [542, 394] width 45 height 15
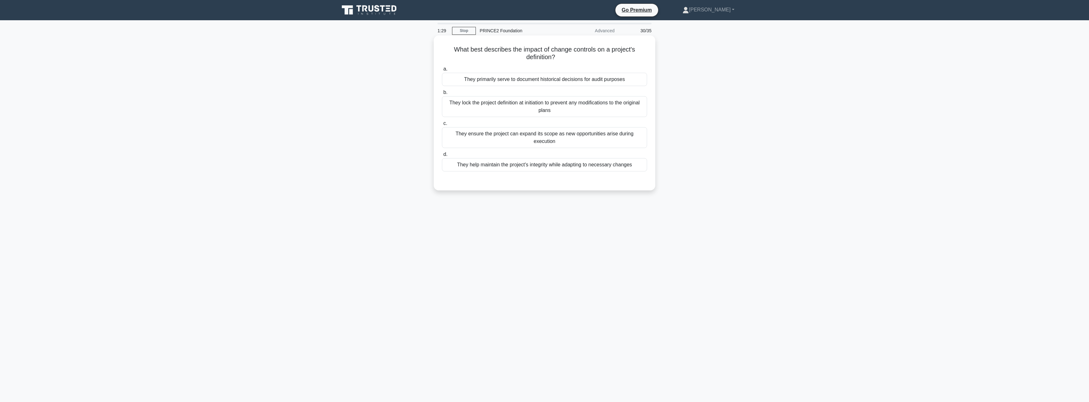
click at [570, 161] on div "They help maintain the project's integrity while adapting to necessary changes" at bounding box center [544, 164] width 205 height 13
click at [442, 157] on input "d. They help maintain the project's integrity while adapting to necessary chang…" at bounding box center [442, 155] width 0 height 4
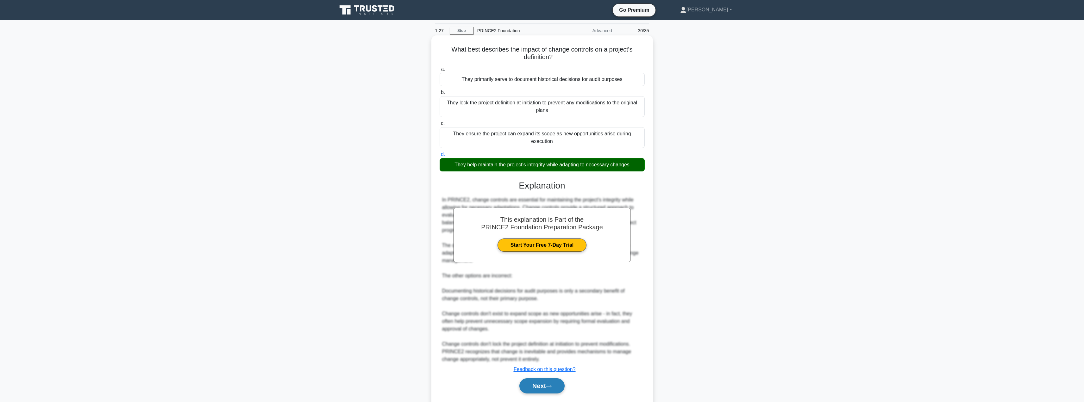
click at [531, 383] on button "Next" at bounding box center [542, 386] width 45 height 15
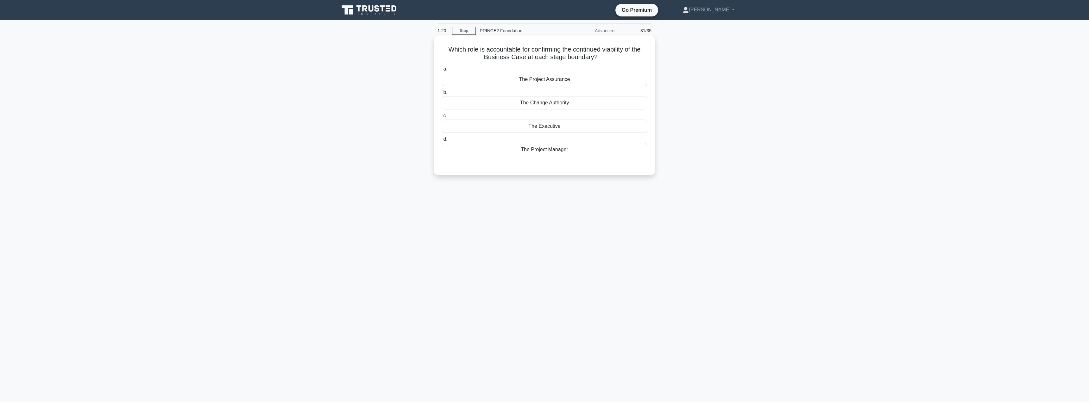
click at [557, 126] on div "The Executive" at bounding box center [544, 126] width 205 height 13
click at [442, 118] on input "c. The Executive" at bounding box center [442, 116] width 0 height 4
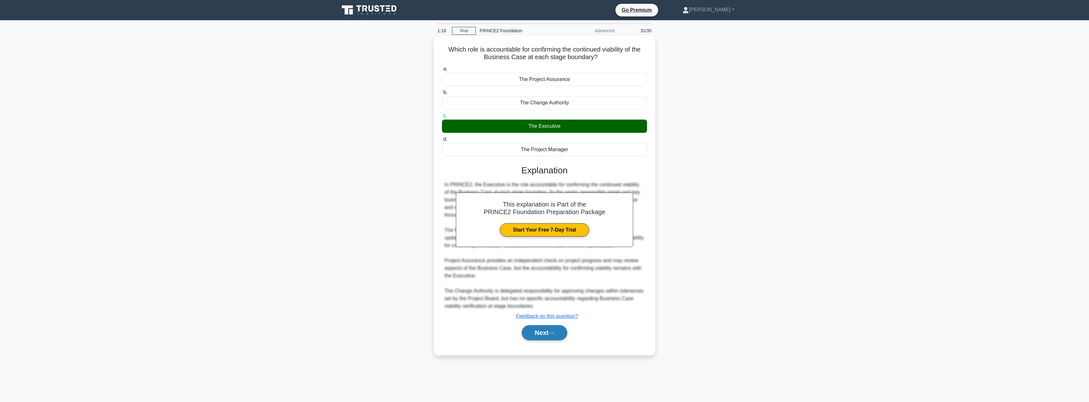
click at [535, 337] on button "Next" at bounding box center [544, 333] width 45 height 15
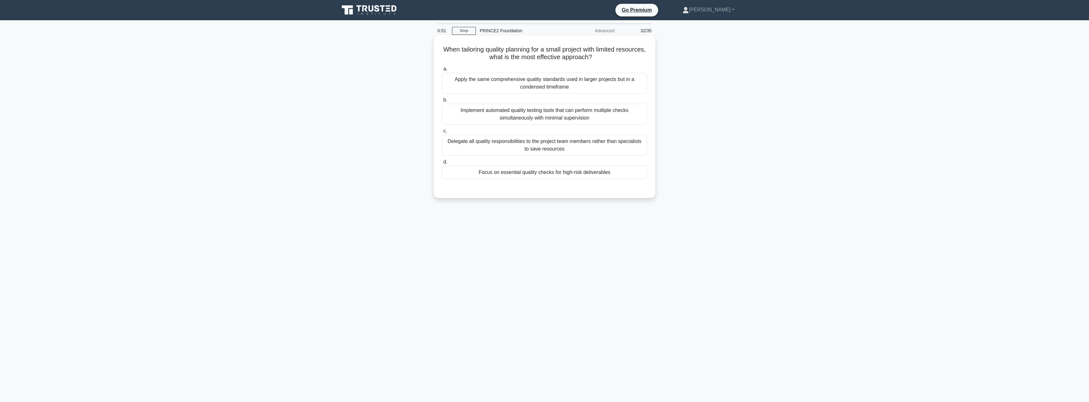
click at [556, 179] on div "Focus on essential quality checks for high-risk deliverables" at bounding box center [544, 172] width 205 height 13
click at [442, 164] on input "d. Focus on essential quality checks for high-risk deliverables" at bounding box center [442, 162] width 0 height 4
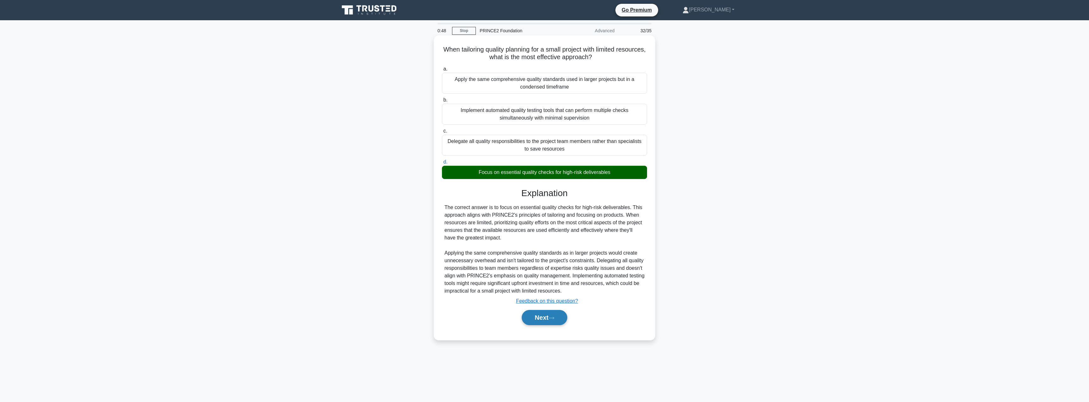
click at [537, 316] on button "Next" at bounding box center [544, 317] width 45 height 15
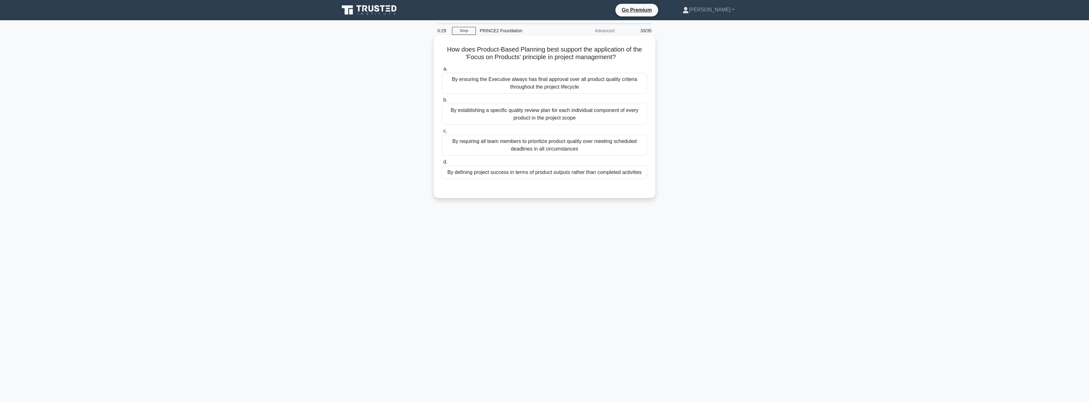
click at [544, 112] on div "By establishing a specific quality review plan for each individual component of…" at bounding box center [544, 114] width 205 height 21
click at [442, 102] on input "b. By establishing a specific quality review plan for each individual component…" at bounding box center [442, 100] width 0 height 4
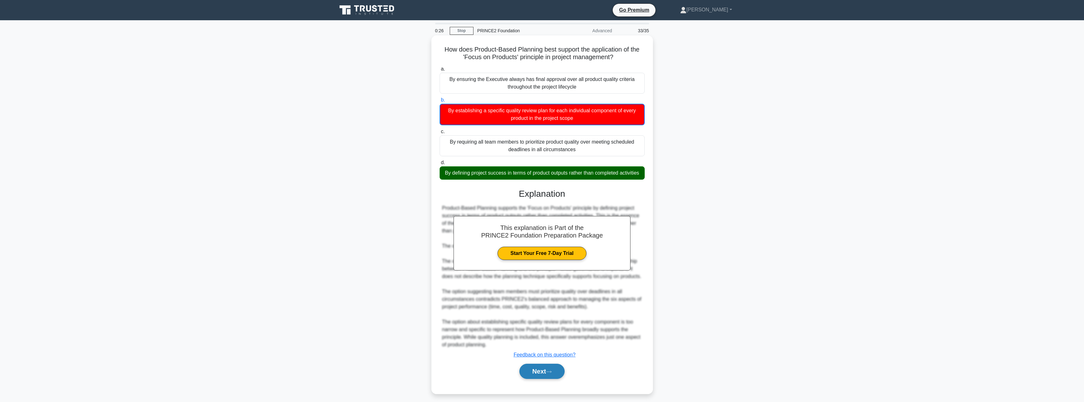
click at [533, 377] on button "Next" at bounding box center [542, 371] width 45 height 15
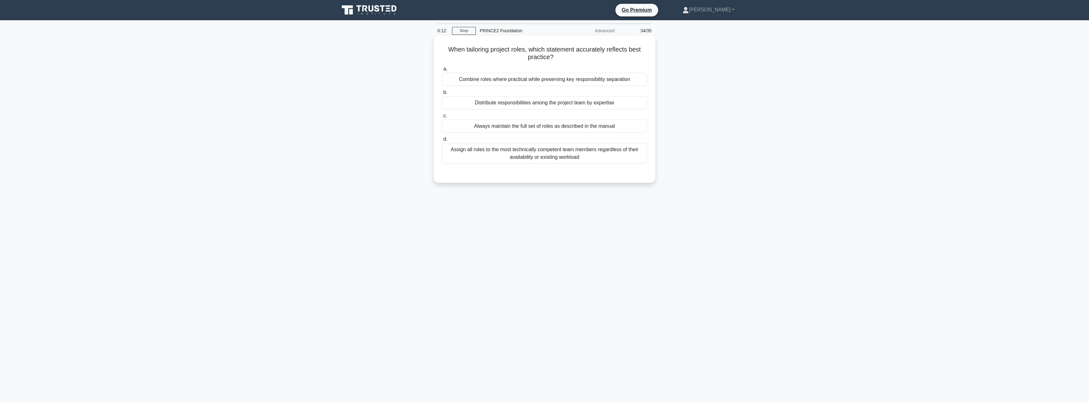
click at [531, 79] on div "Combine roles where practical while preserving key responsibility separation" at bounding box center [544, 79] width 205 height 13
click at [442, 71] on input "a. Combine roles where practical while preserving key responsibility separation" at bounding box center [442, 69] width 0 height 4
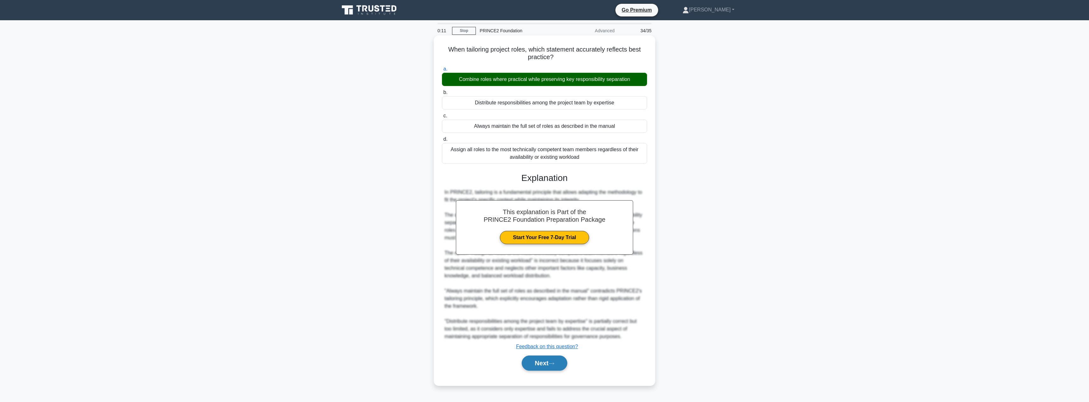
click at [536, 363] on button "Next" at bounding box center [544, 363] width 45 height 15
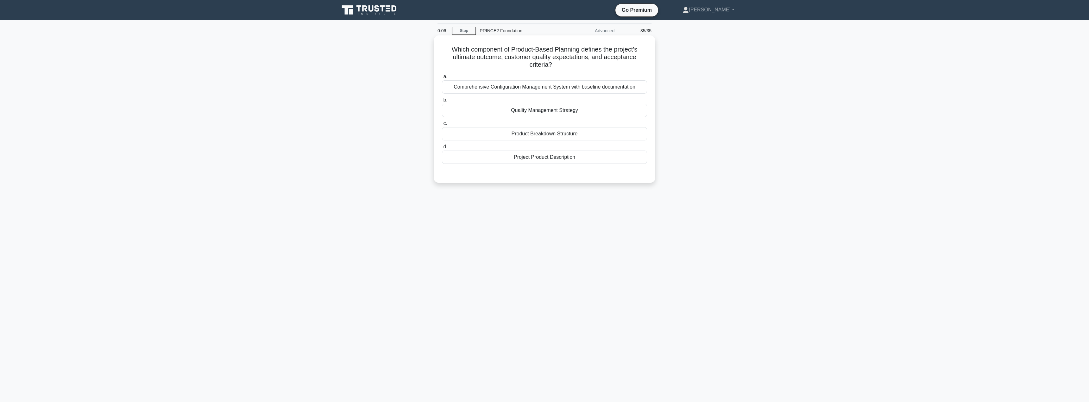
click at [559, 136] on div "Product Breakdown Structure" at bounding box center [544, 133] width 205 height 13
click at [442, 126] on input "c. Product Breakdown Structure" at bounding box center [442, 124] width 0 height 4
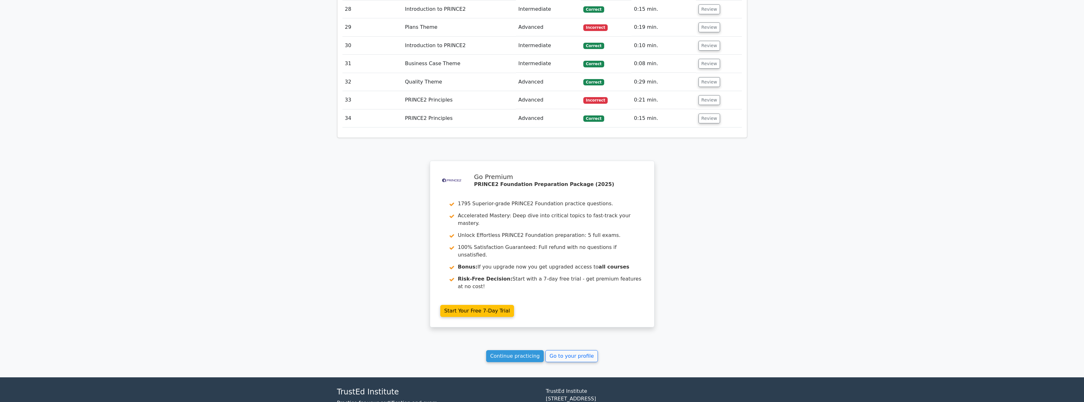
scroll to position [1351, 0]
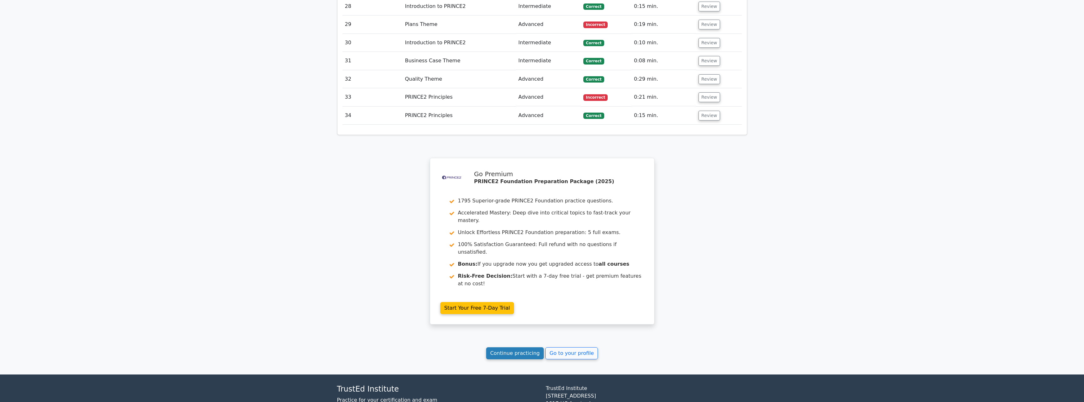
click at [510, 348] on link "Continue practicing" at bounding box center [515, 354] width 58 height 12
